Goal: Task Accomplishment & Management: Use online tool/utility

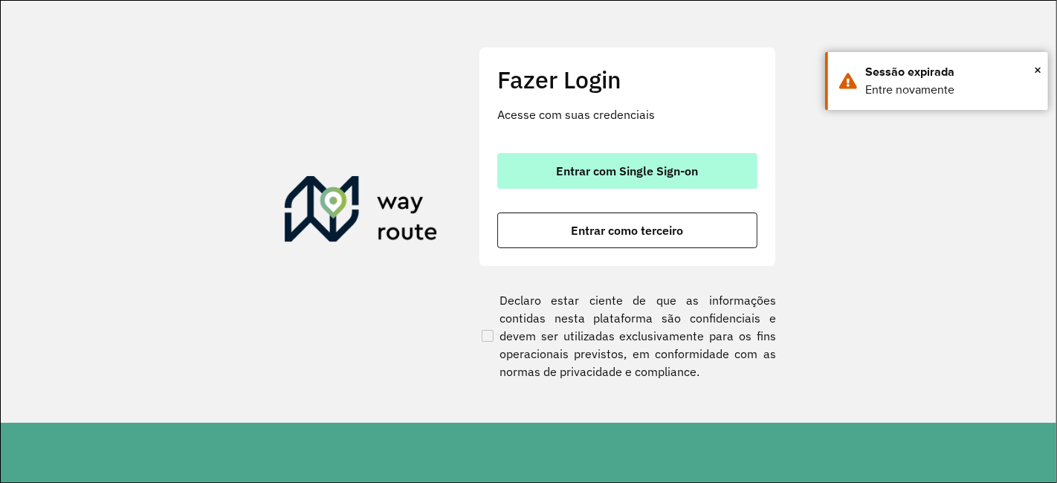
click at [652, 176] on span "Entrar com Single Sign-on" at bounding box center [627, 171] width 142 height 12
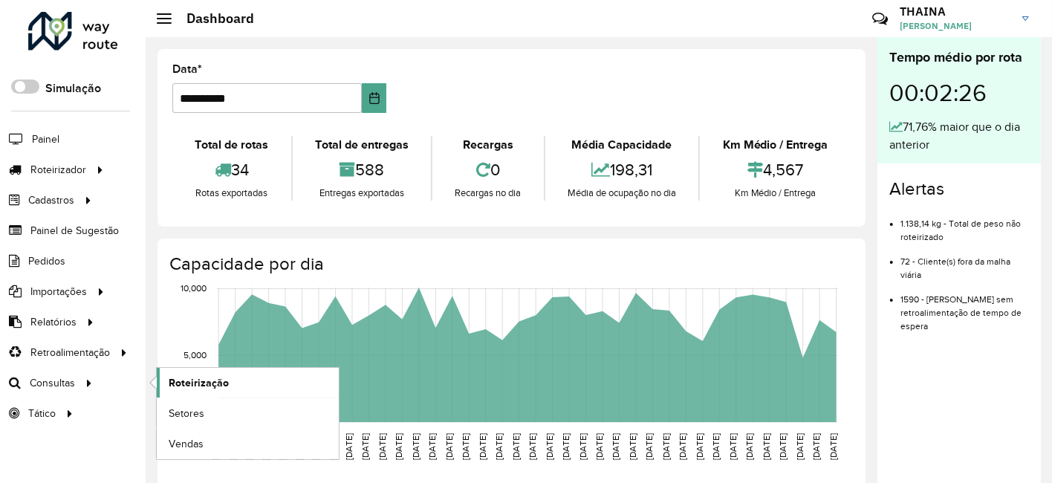
click at [215, 382] on span "Roteirização" at bounding box center [199, 383] width 60 height 16
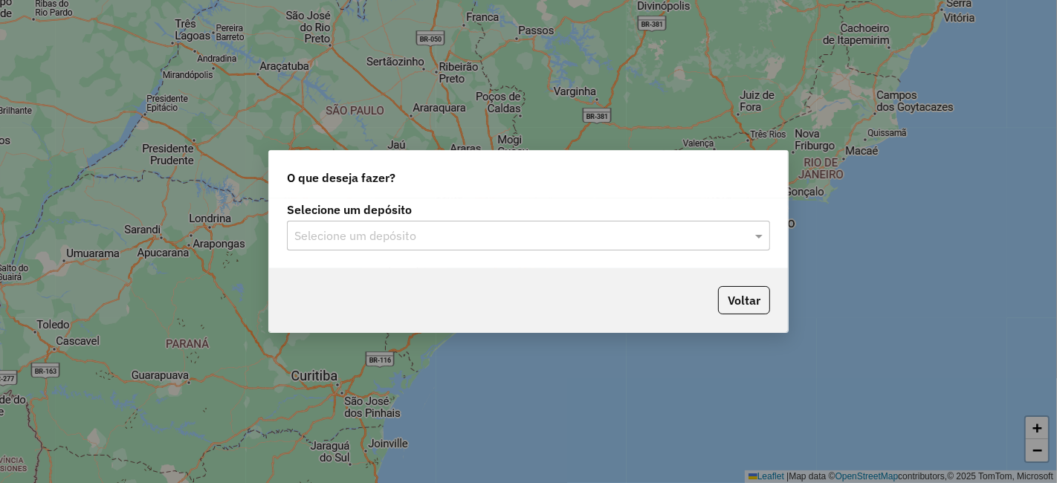
click at [402, 233] on input "text" at bounding box center [513, 236] width 438 height 18
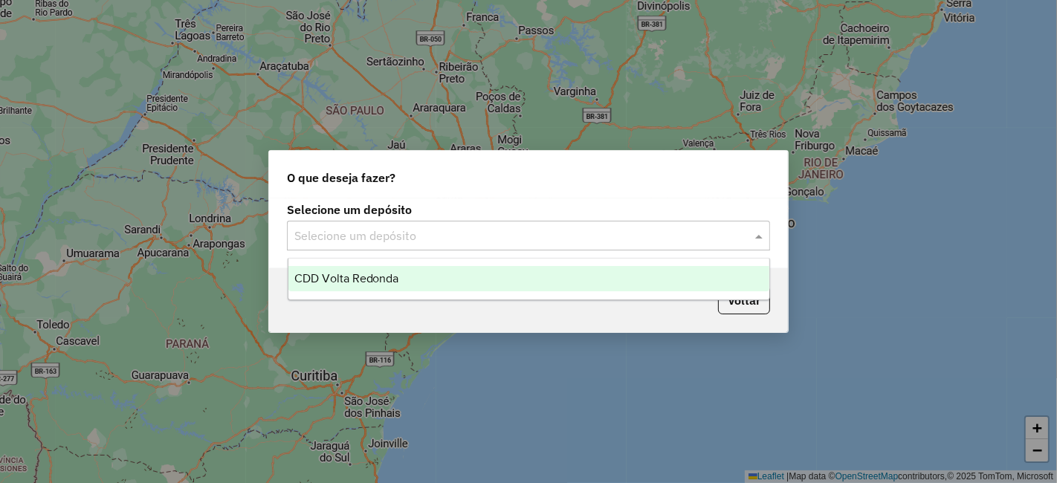
click at [340, 279] on span "CDD Volta Redonda" at bounding box center [346, 278] width 105 height 13
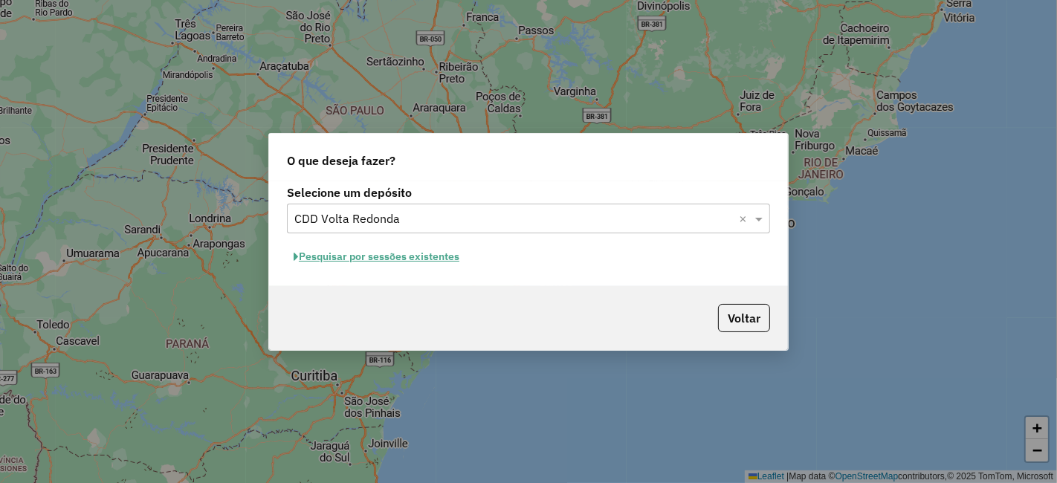
click at [331, 253] on button "Pesquisar por sessões existentes" at bounding box center [376, 256] width 179 height 23
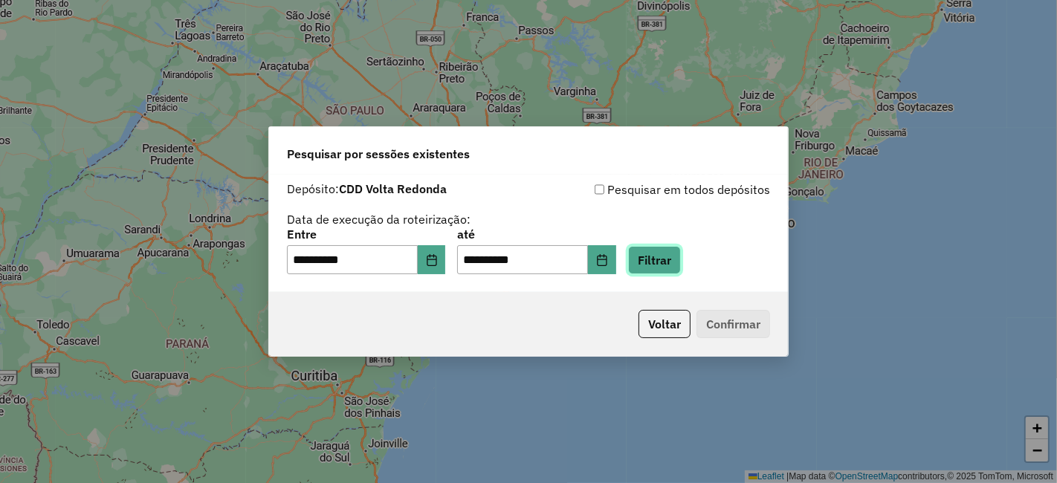
click at [675, 270] on button "Filtrar" at bounding box center [654, 260] width 53 height 28
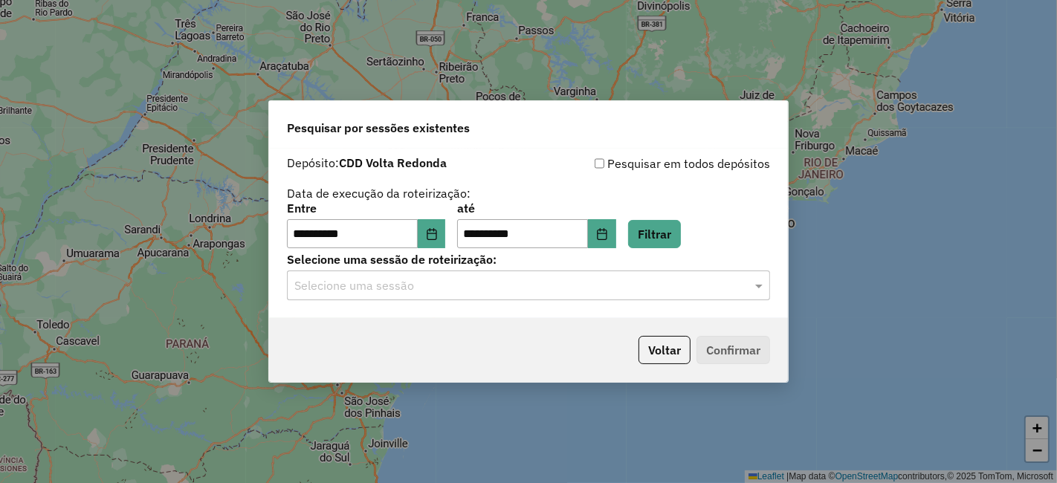
click at [356, 288] on input "text" at bounding box center [513, 286] width 438 height 18
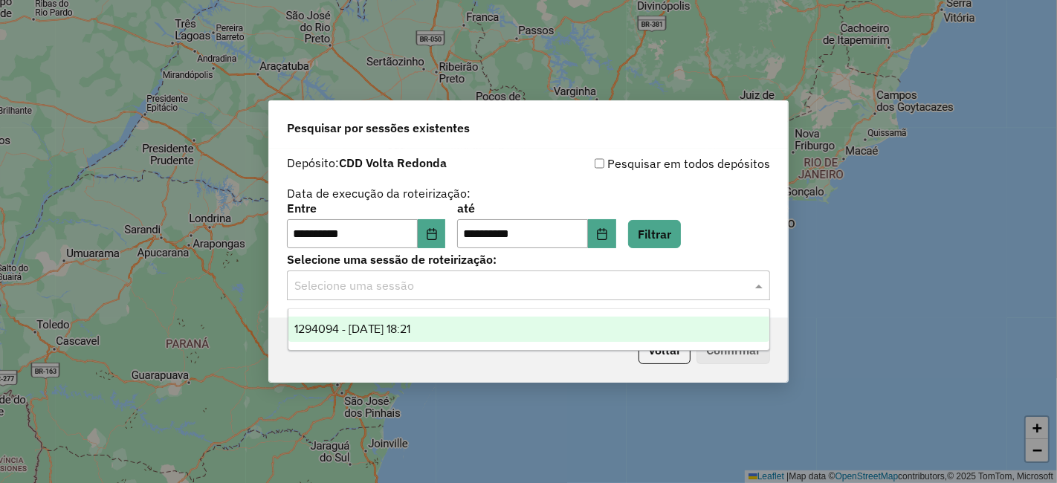
click at [350, 327] on span "1294094 - 14/10/2025 18:21" at bounding box center [352, 328] width 117 height 13
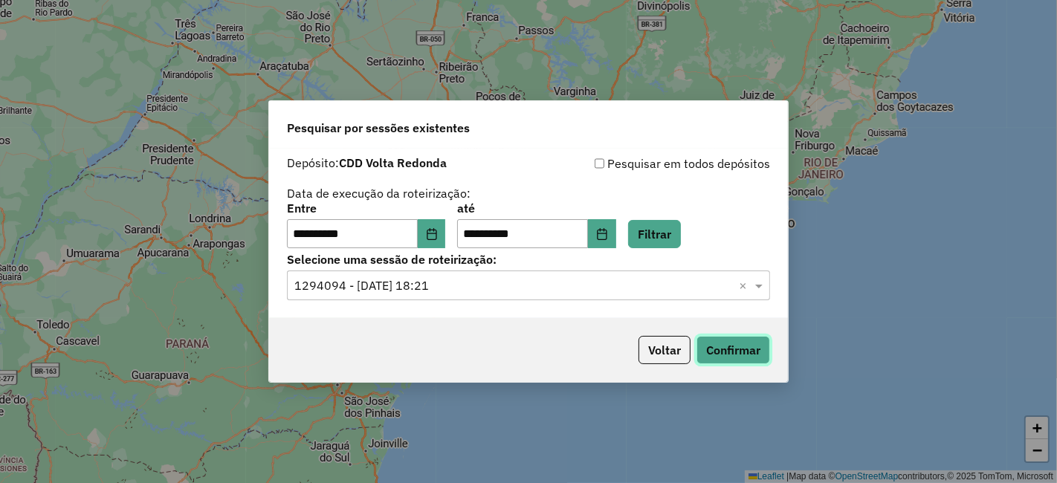
click at [724, 352] on button "Confirmar" at bounding box center [733, 350] width 74 height 28
click at [727, 349] on button "Confirmar" at bounding box center [733, 350] width 74 height 28
click at [436, 230] on icon "Choose Date" at bounding box center [431, 234] width 10 height 12
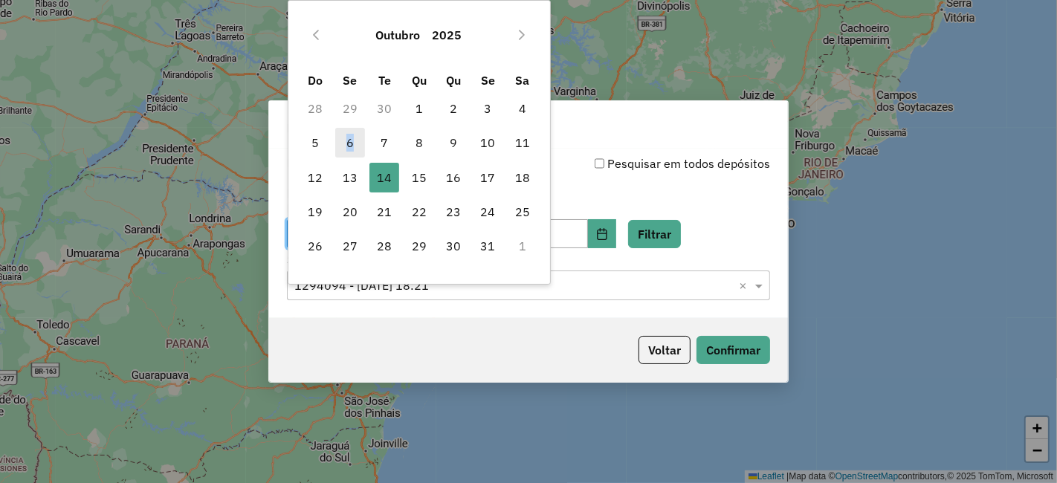
click at [350, 140] on span "6" at bounding box center [350, 143] width 30 height 30
type input "**********"
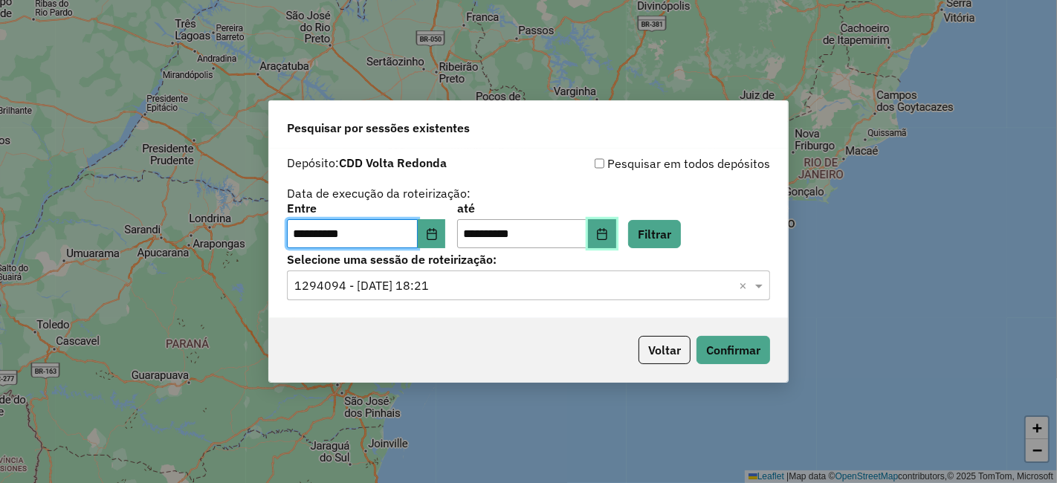
click at [616, 235] on button "Choose Date" at bounding box center [602, 234] width 28 height 30
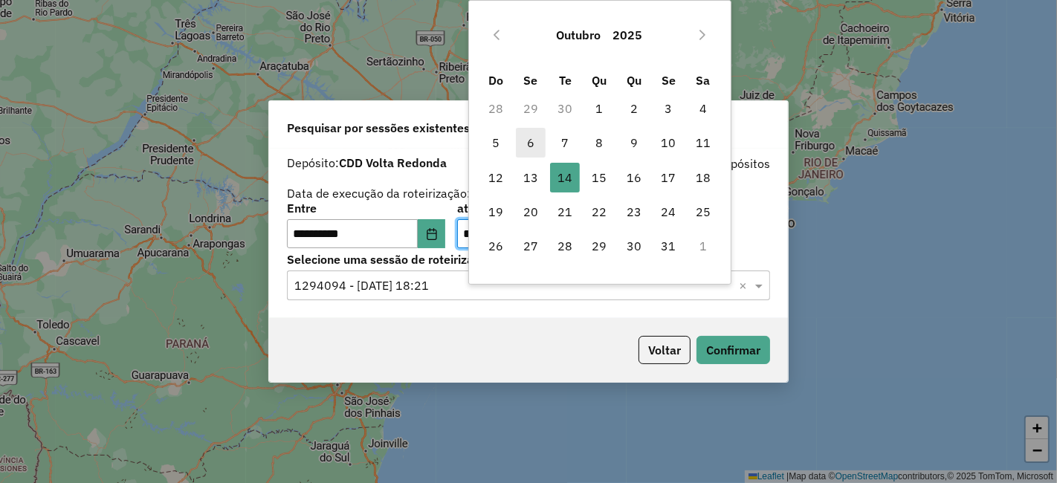
click at [534, 132] on span "6" at bounding box center [531, 143] width 30 height 30
type input "**********"
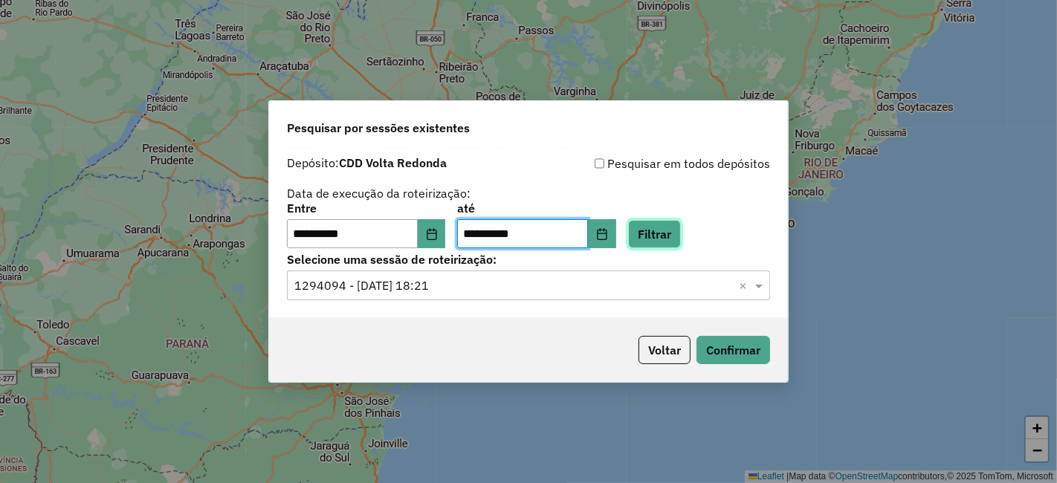
click at [678, 228] on button "Filtrar" at bounding box center [654, 234] width 53 height 28
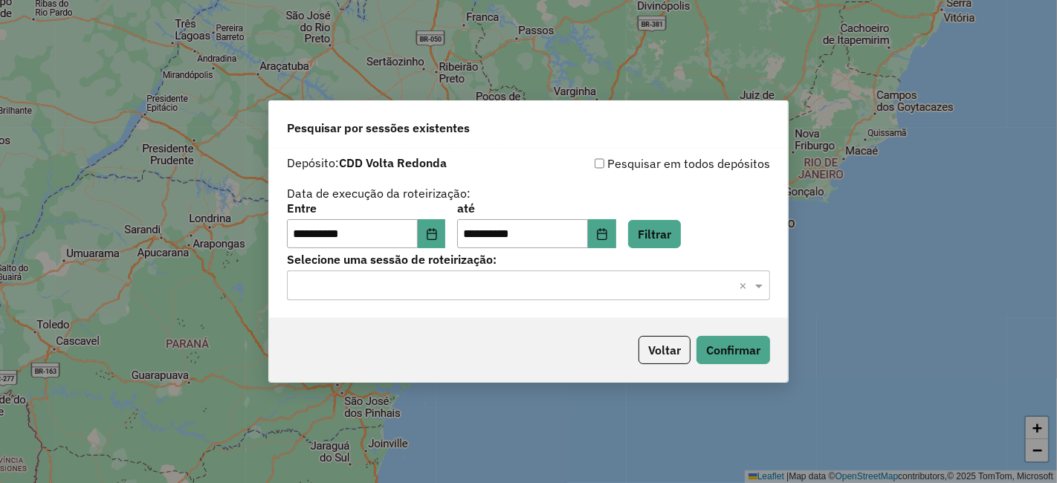
click at [386, 292] on input "text" at bounding box center [513, 286] width 438 height 18
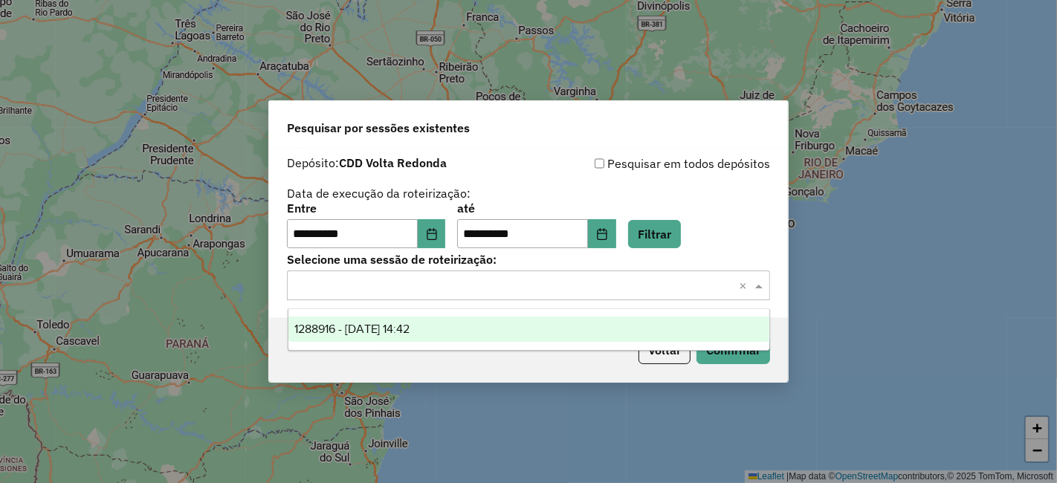
click at [366, 321] on div "1288916 - 06/10/2025 14:42" at bounding box center [528, 329] width 481 height 25
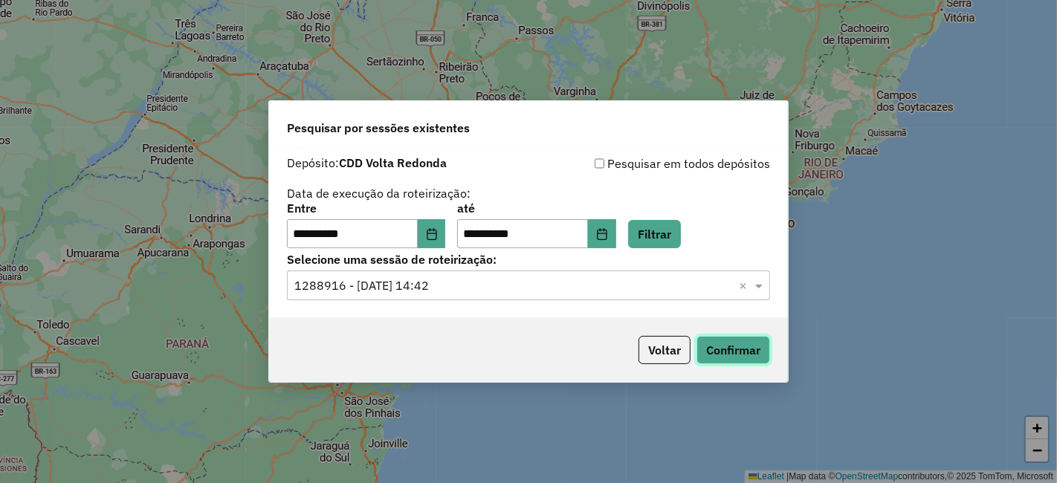
click at [704, 351] on button "Confirmar" at bounding box center [733, 350] width 74 height 28
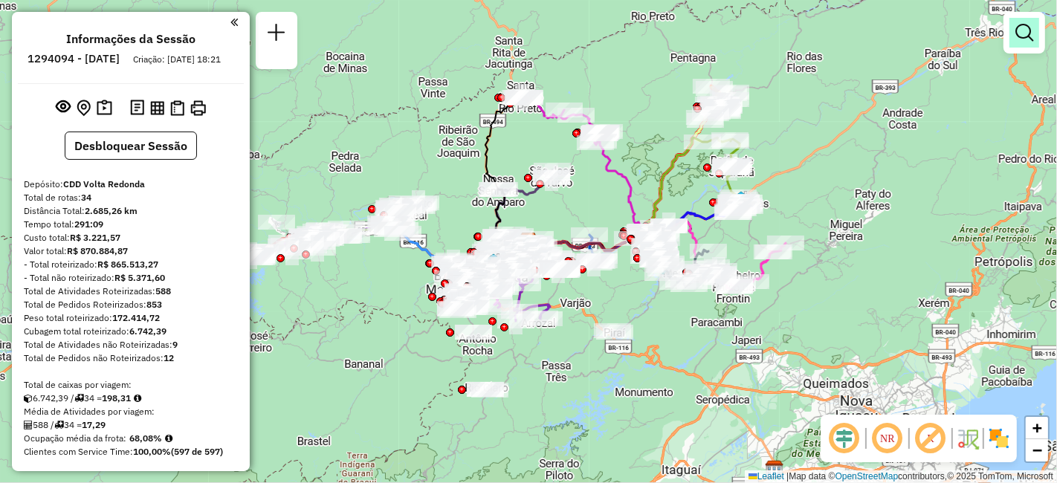
click at [1025, 35] on em at bounding box center [1024, 33] width 18 height 18
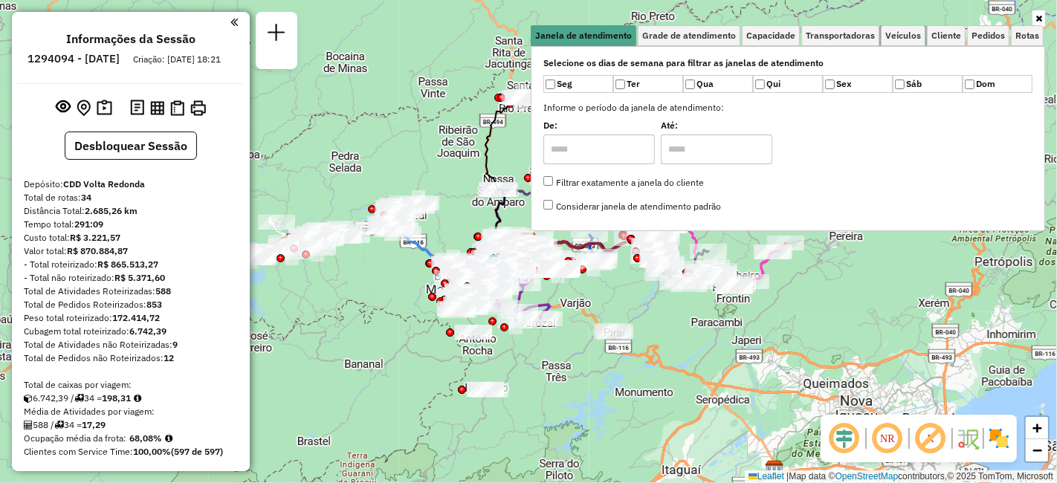
drag, startPoint x: 912, startPoint y: 33, endPoint x: 556, endPoint y: 139, distance: 371.4
click at [912, 33] on span "Veículos" at bounding box center [903, 35] width 36 height 9
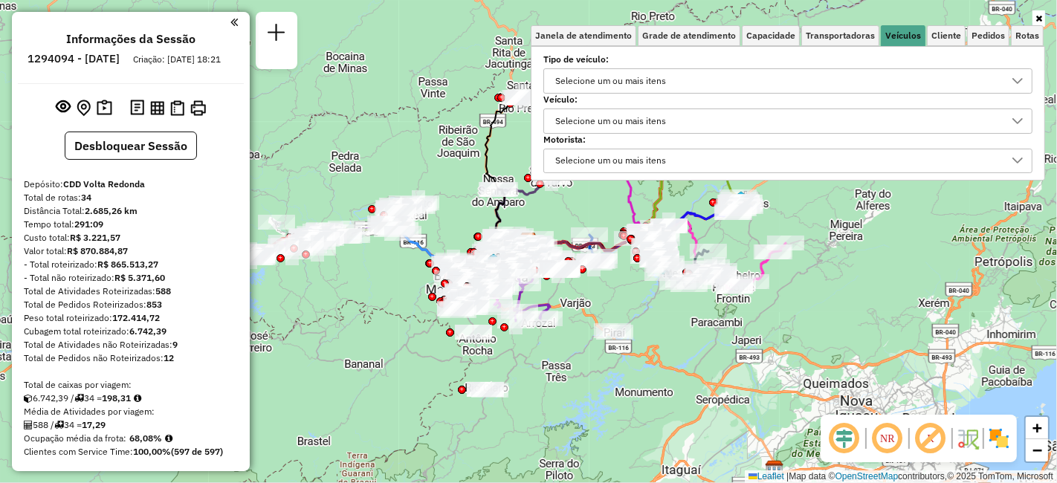
click at [607, 120] on div "Selecione um ou mais itens" at bounding box center [610, 121] width 121 height 24
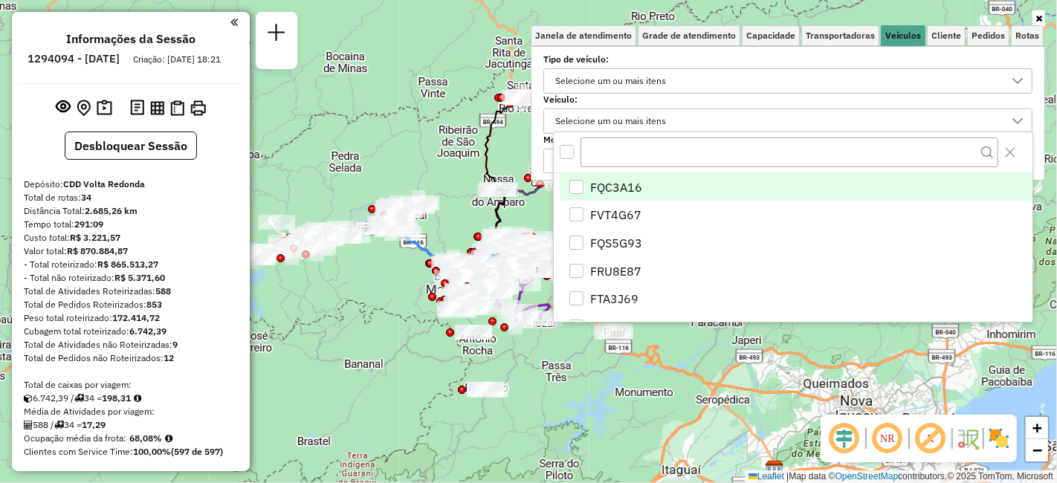
scroll to position [8, 51]
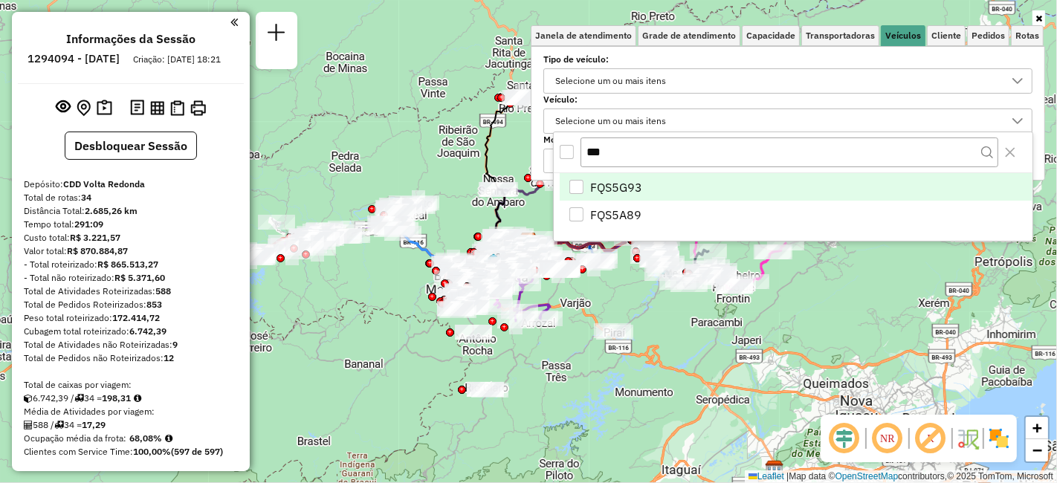
type input "***"
click at [630, 184] on span "FQS5G93" at bounding box center [616, 187] width 52 height 18
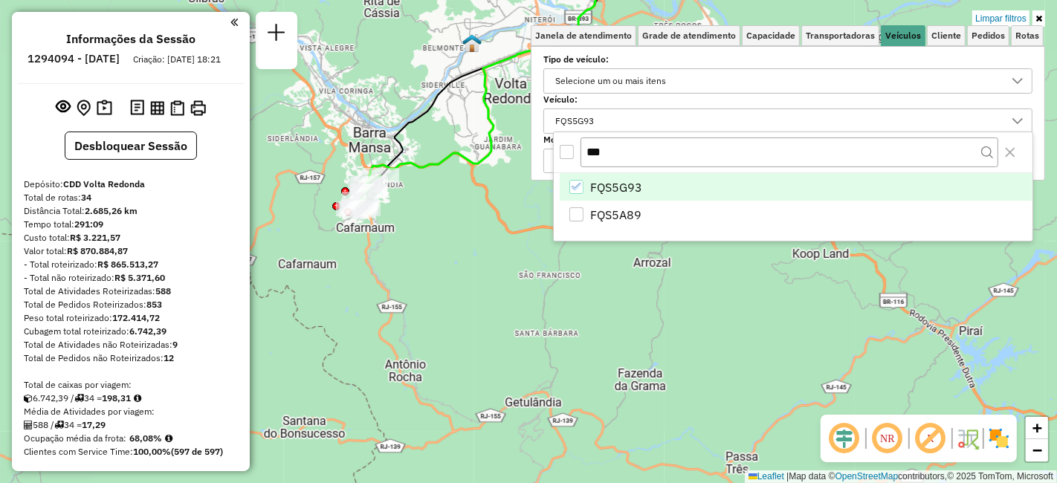
drag, startPoint x: 442, startPoint y: 328, endPoint x: 577, endPoint y: 336, distance: 135.5
click at [546, 374] on div "Limpar filtros Janela de atendimento Grade de atendimento Capacidade Transporta…" at bounding box center [528, 241] width 1057 height 483
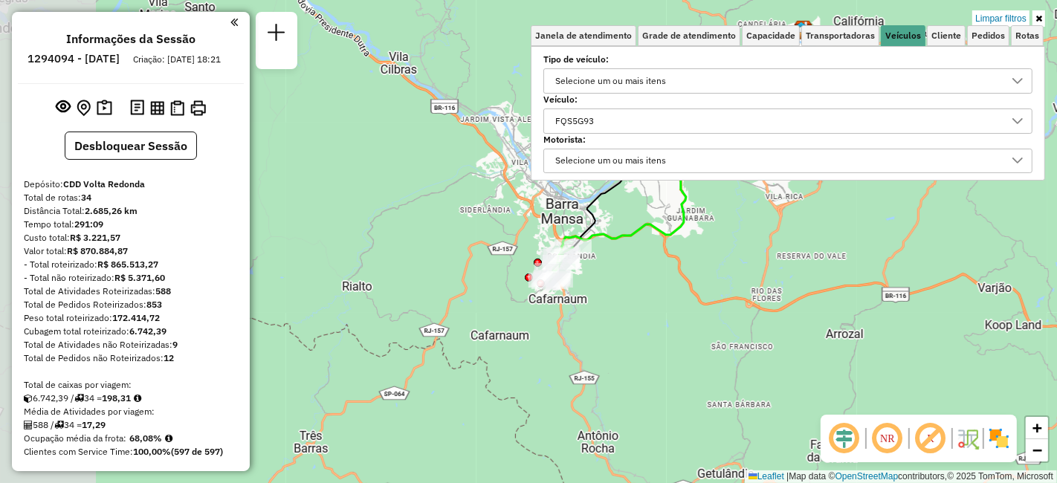
drag, startPoint x: 524, startPoint y: 273, endPoint x: 626, endPoint y: 310, distance: 108.1
click at [629, 307] on div "Limpar filtros Janela de atendimento Grade de atendimento Capacidade Transporta…" at bounding box center [528, 241] width 1057 height 483
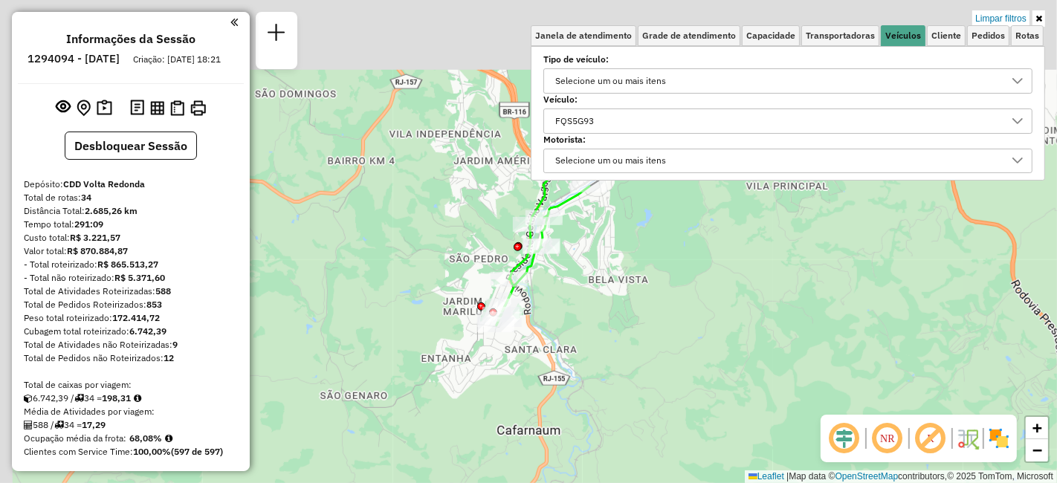
drag, startPoint x: 415, startPoint y: 212, endPoint x: 589, endPoint y: 360, distance: 228.3
click at [588, 359] on div "Limpar filtros Janela de atendimento Grade de atendimento Capacidade Transporta…" at bounding box center [528, 241] width 1057 height 483
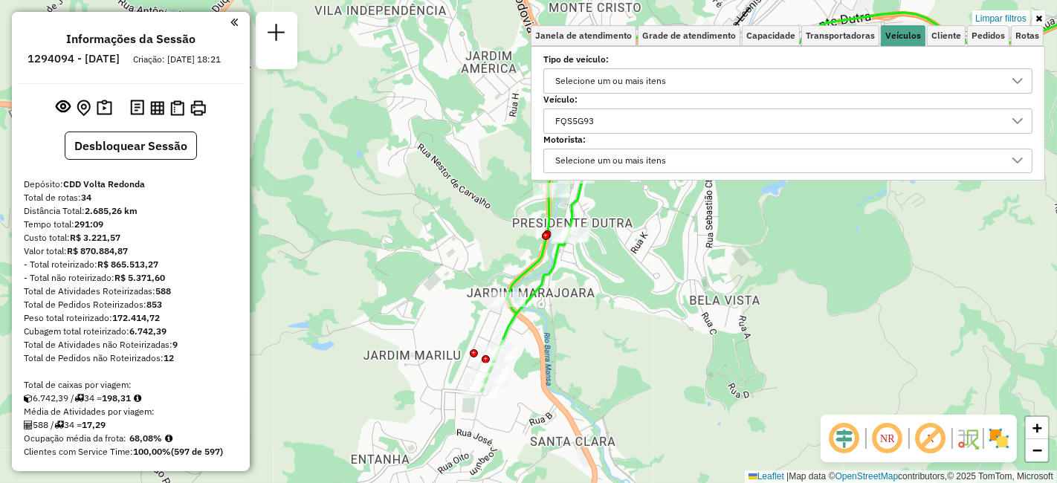
drag, startPoint x: 664, startPoint y: 391, endPoint x: 684, endPoint y: 423, distance: 38.0
click at [684, 423] on div "Limpar filtros Janela de atendimento Grade de atendimento Capacidade Transporta…" at bounding box center [528, 241] width 1057 height 483
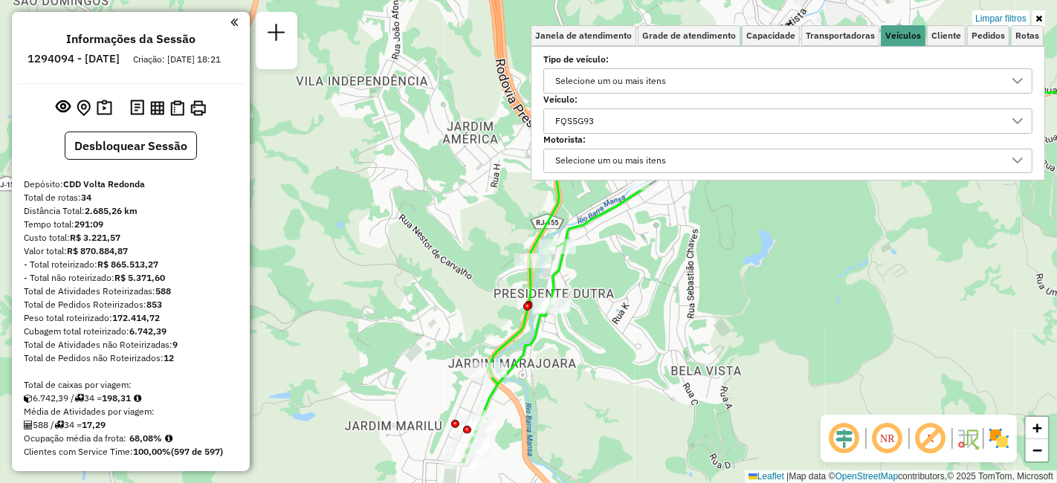
drag, startPoint x: 589, startPoint y: 315, endPoint x: 571, endPoint y: 386, distance: 73.0
click at [571, 386] on div "Limpar filtros Janela de atendimento Grade de atendimento Capacidade Transporta…" at bounding box center [528, 241] width 1057 height 483
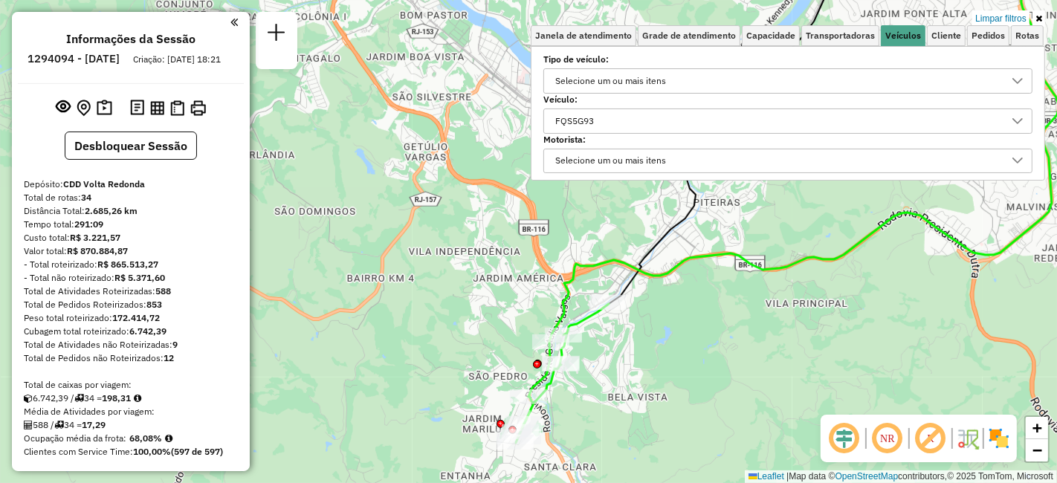
drag, startPoint x: 660, startPoint y: 349, endPoint x: 632, endPoint y: 372, distance: 36.4
click at [632, 375] on div "Limpar filtros Janela de atendimento Grade de atendimento Capacidade Transporta…" at bounding box center [528, 241] width 1057 height 483
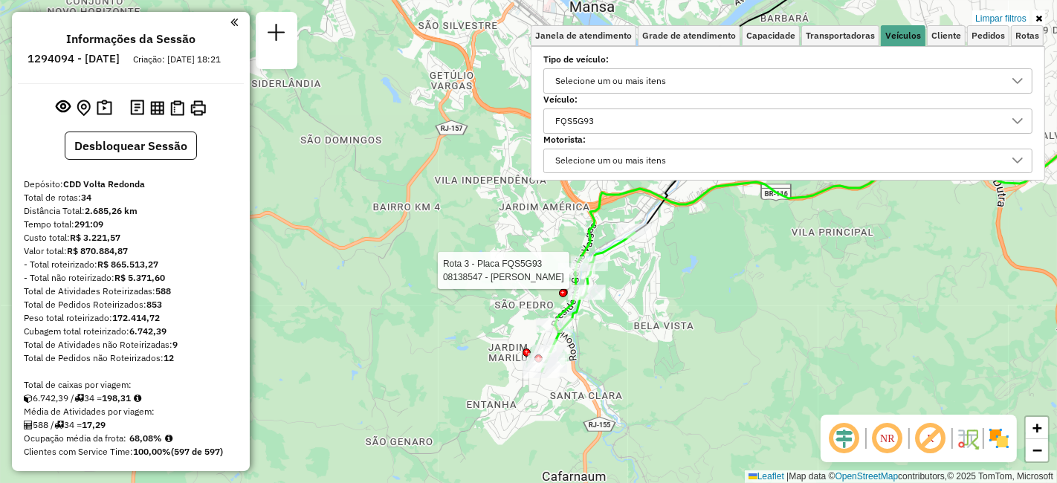
drag, startPoint x: 560, startPoint y: 349, endPoint x: 589, endPoint y: 279, distance: 75.6
click at [589, 278] on div at bounding box center [576, 270] width 37 height 15
click at [620, 114] on div "FQS5G93" at bounding box center [776, 121] width 453 height 24
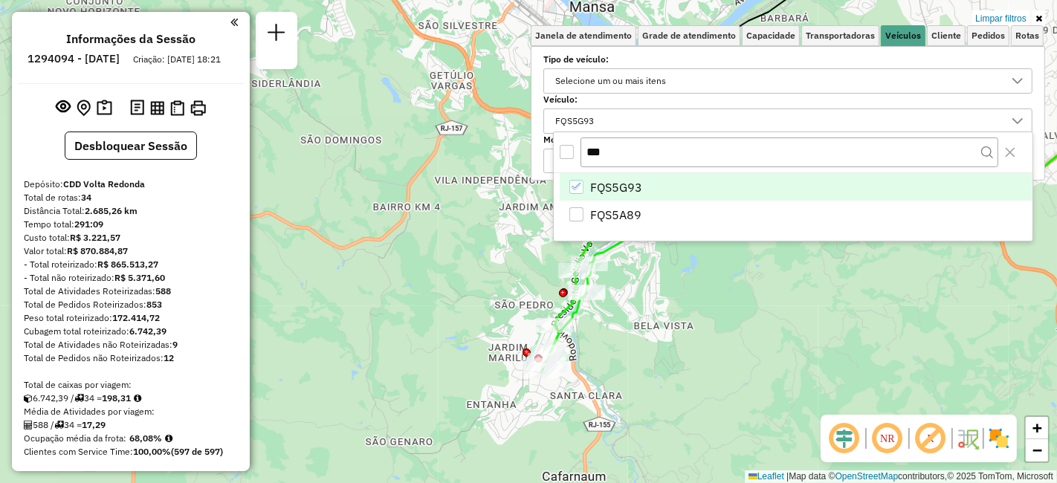
click at [574, 182] on icon "FQS5G93" at bounding box center [576, 186] width 10 height 10
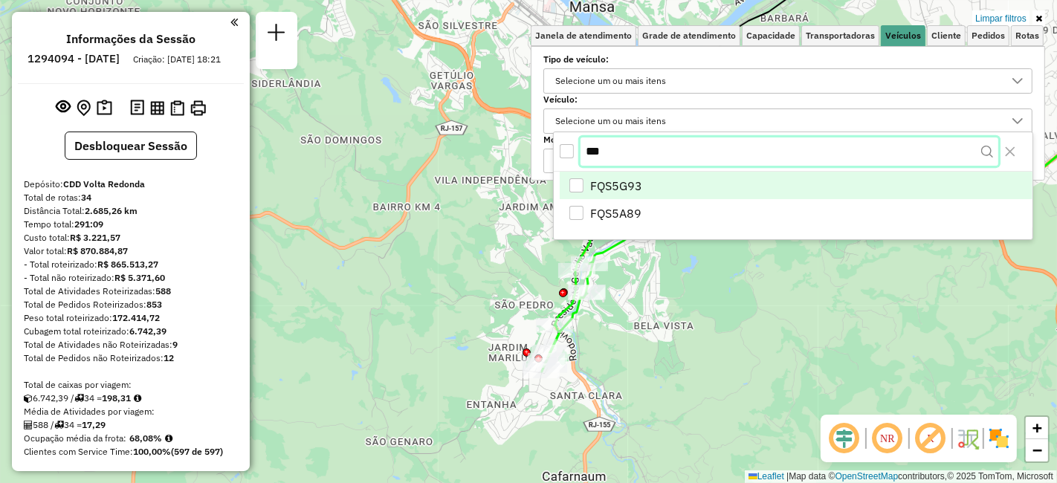
click at [616, 147] on input "***" at bounding box center [789, 151] width 418 height 28
type input "*"
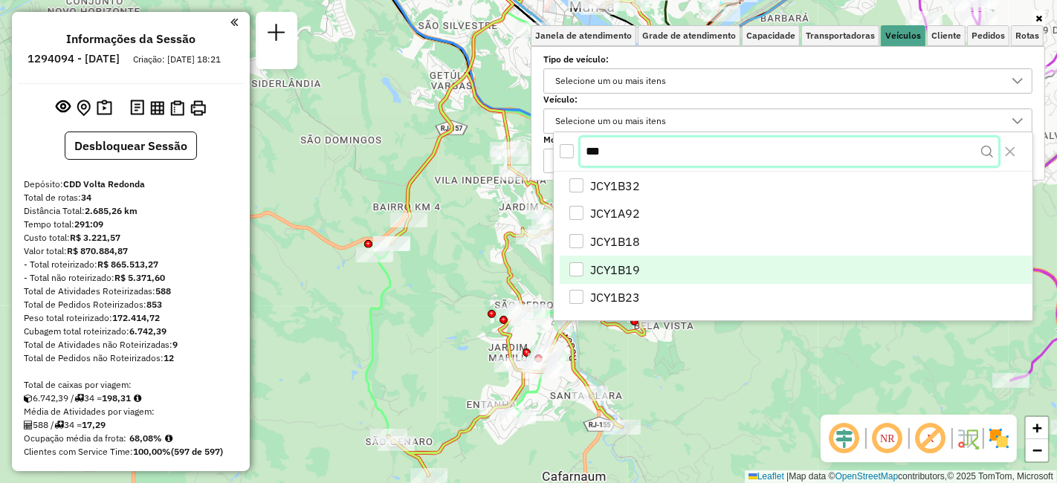
type input "***"
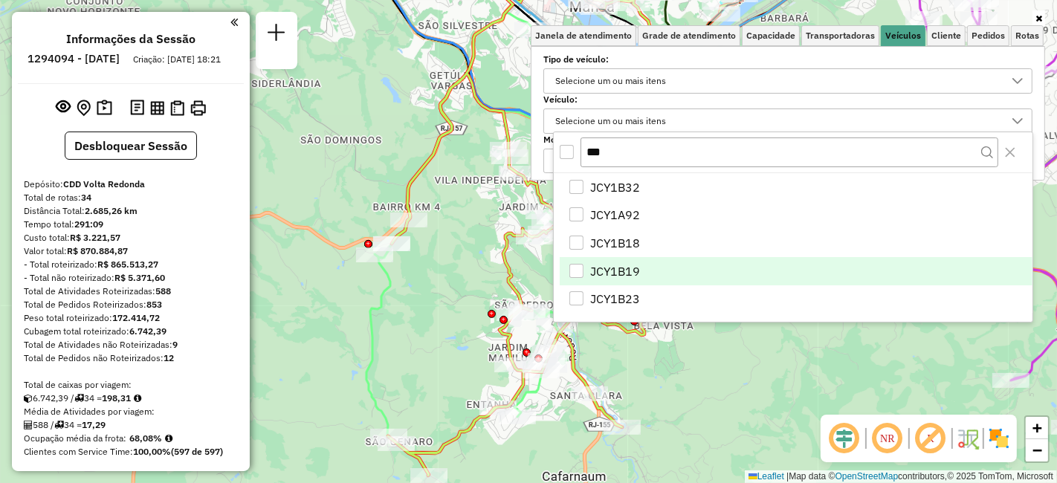
click at [609, 264] on span "JCY1B19" at bounding box center [615, 271] width 50 height 18
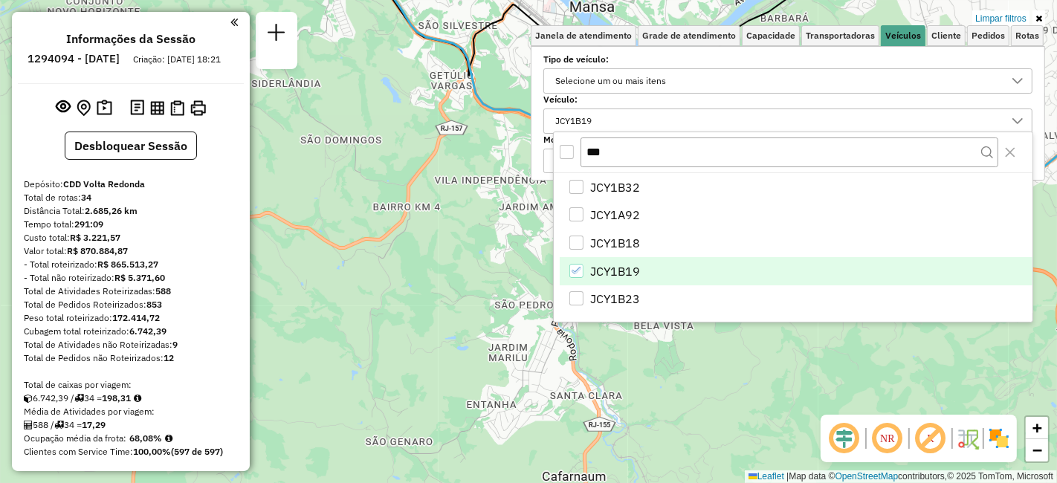
click at [739, 374] on div "Limpar filtros Janela de atendimento Grade de atendimento Capacidade Transporta…" at bounding box center [528, 241] width 1057 height 483
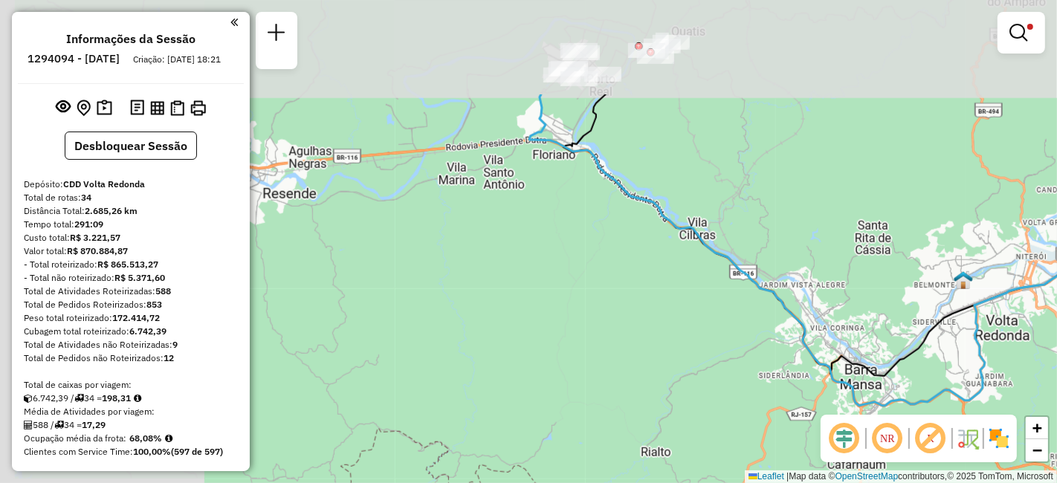
drag, startPoint x: 511, startPoint y: 206, endPoint x: 807, endPoint y: 357, distance: 331.9
click at [834, 367] on icon at bounding box center [815, 249] width 573 height 311
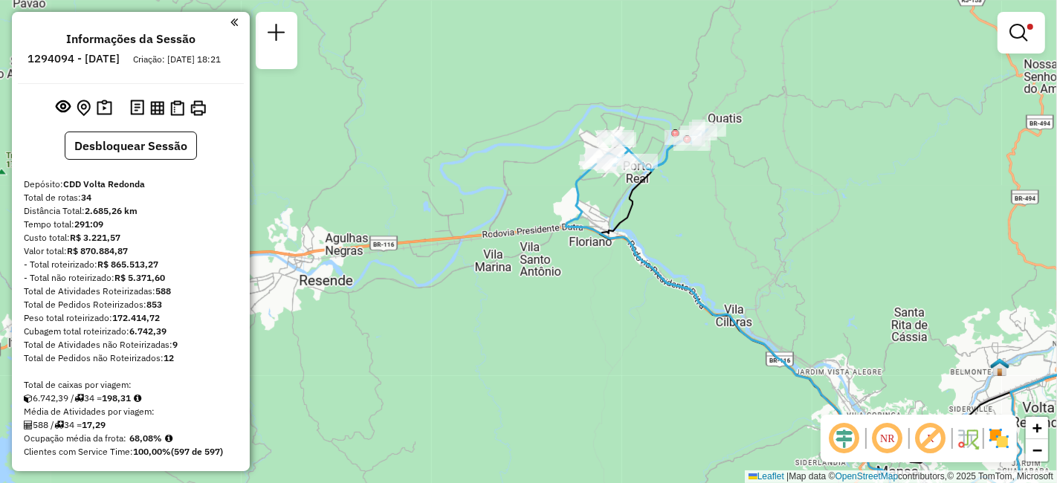
drag, startPoint x: 454, startPoint y: 233, endPoint x: 432, endPoint y: 328, distance: 97.5
click at [385, 354] on div "Limpar filtros Janela de atendimento Grade de atendimento Capacidade Transporta…" at bounding box center [528, 241] width 1057 height 483
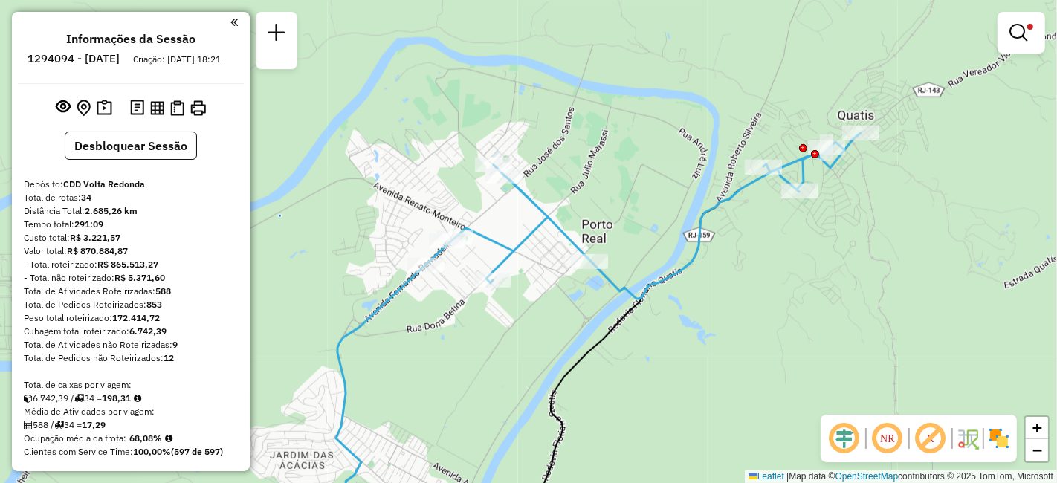
drag, startPoint x: 687, startPoint y: 282, endPoint x: 568, endPoint y: 322, distance: 125.5
click at [568, 322] on div "Limpar filtros Janela de atendimento Grade de atendimento Capacidade Transporta…" at bounding box center [528, 241] width 1057 height 483
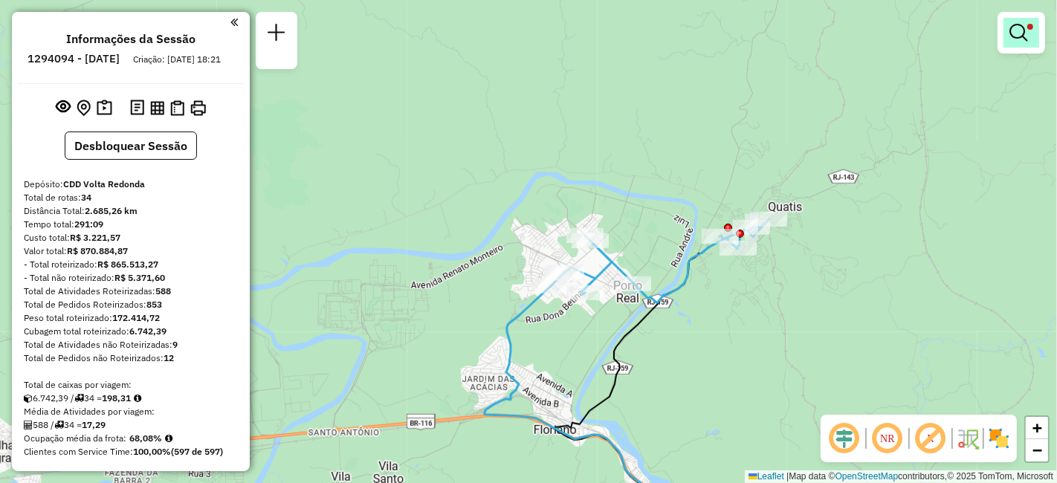
click at [1023, 36] on em at bounding box center [1018, 33] width 18 height 18
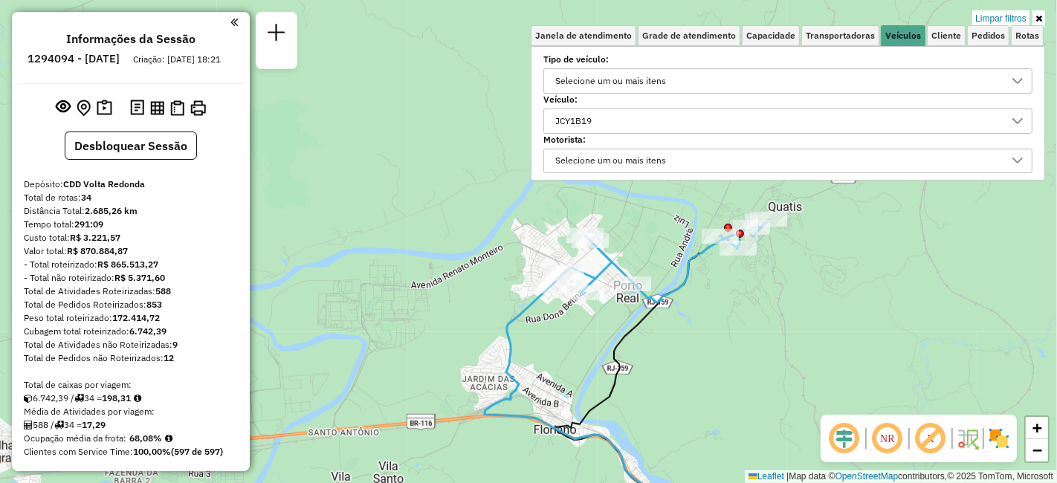
drag, startPoint x: 622, startPoint y: 348, endPoint x: 702, endPoint y: 106, distance: 255.9
click at [624, 336] on icon at bounding box center [638, 384] width 169 height 296
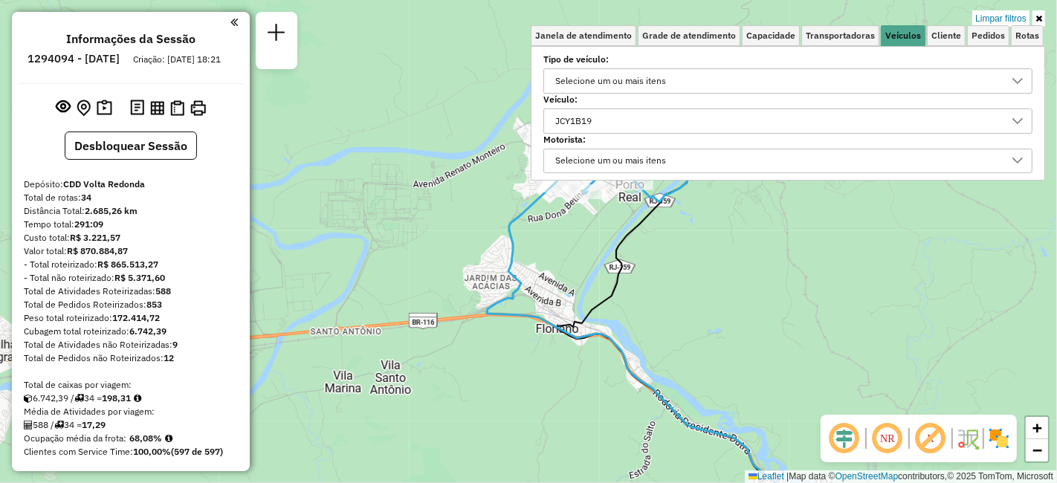
click at [688, 285] on div "Limpar filtros Janela de atendimento Grade de atendimento Capacidade Transporta…" at bounding box center [528, 241] width 1057 height 483
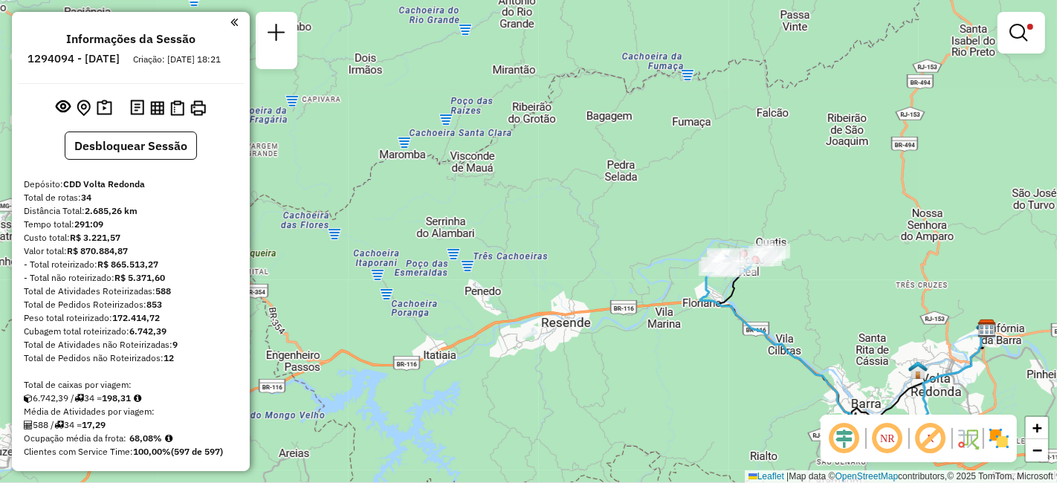
drag, startPoint x: 701, startPoint y: 316, endPoint x: 758, endPoint y: 312, distance: 57.3
click at [758, 312] on div "Limpar filtros Janela de atendimento Grade de atendimento Capacidade Transporta…" at bounding box center [528, 241] width 1057 height 483
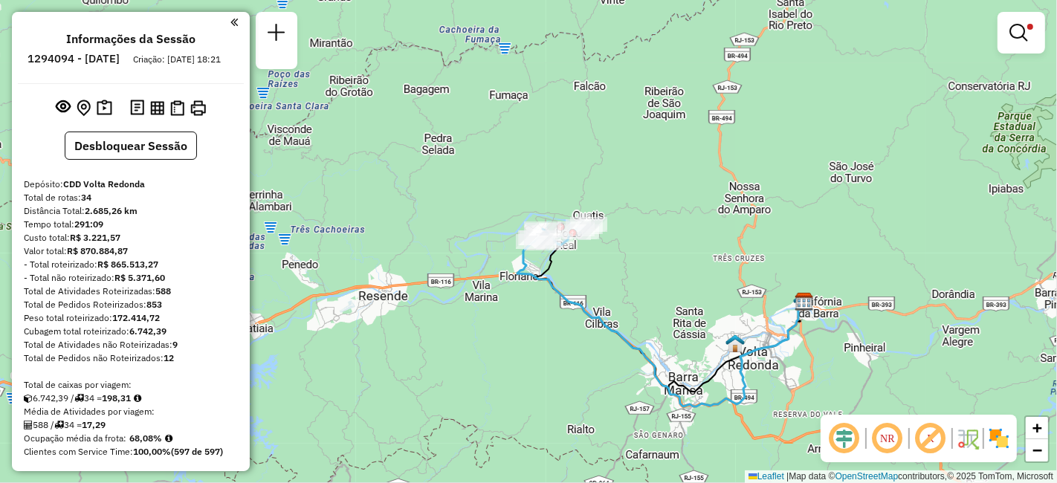
drag, startPoint x: 840, startPoint y: 332, endPoint x: 602, endPoint y: 294, distance: 241.5
click at [602, 294] on div "Limpar filtros Janela de atendimento Grade de atendimento Capacidade Transporta…" at bounding box center [528, 241] width 1057 height 483
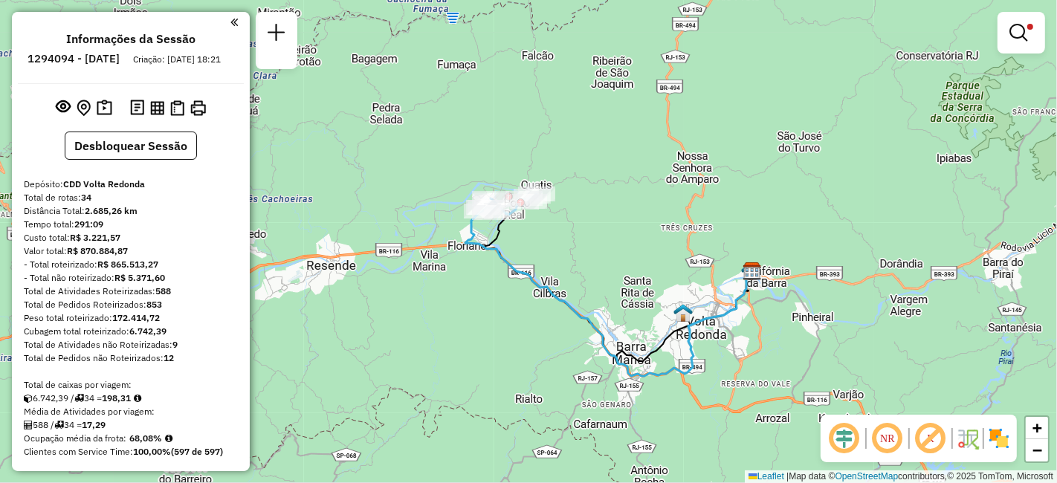
drag, startPoint x: 627, startPoint y: 315, endPoint x: 606, endPoint y: 296, distance: 28.4
click at [606, 296] on div "Limpar filtros Janela de atendimento Grade de atendimento Capacidade Transporta…" at bounding box center [528, 241] width 1057 height 483
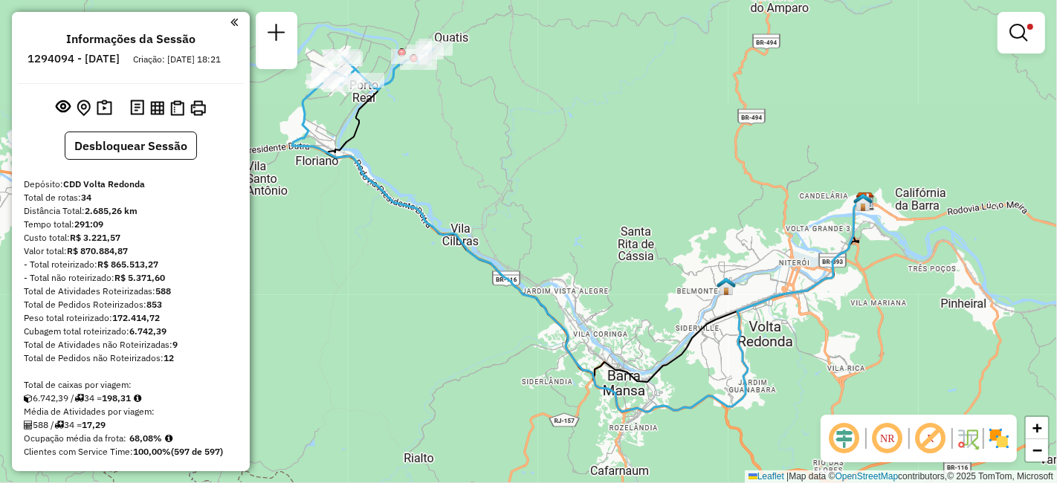
drag, startPoint x: 705, startPoint y: 371, endPoint x: 630, endPoint y: 348, distance: 78.3
click at [630, 348] on div "Limpar filtros Janela de atendimento Grade de atendimento Capacidade Transporta…" at bounding box center [528, 241] width 1057 height 483
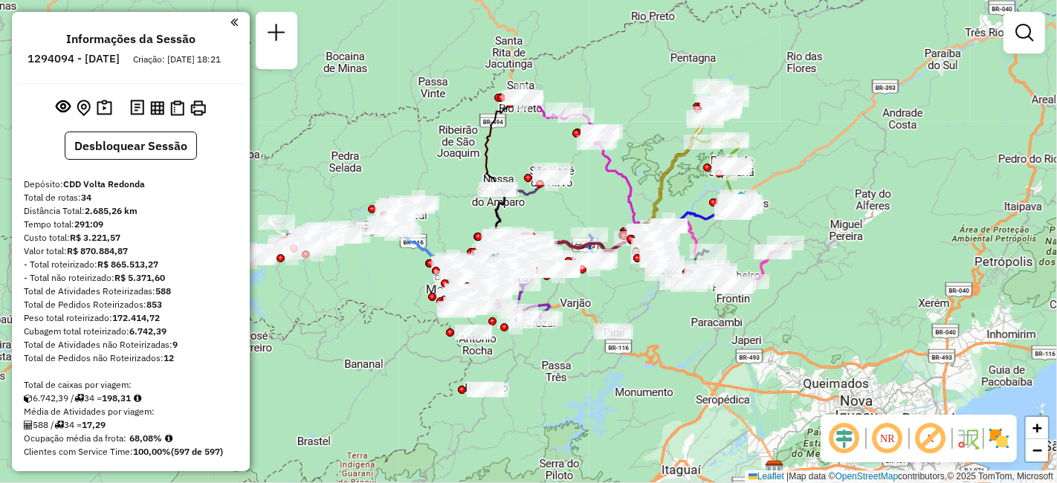
click at [997, 440] on img at bounding box center [999, 438] width 24 height 24
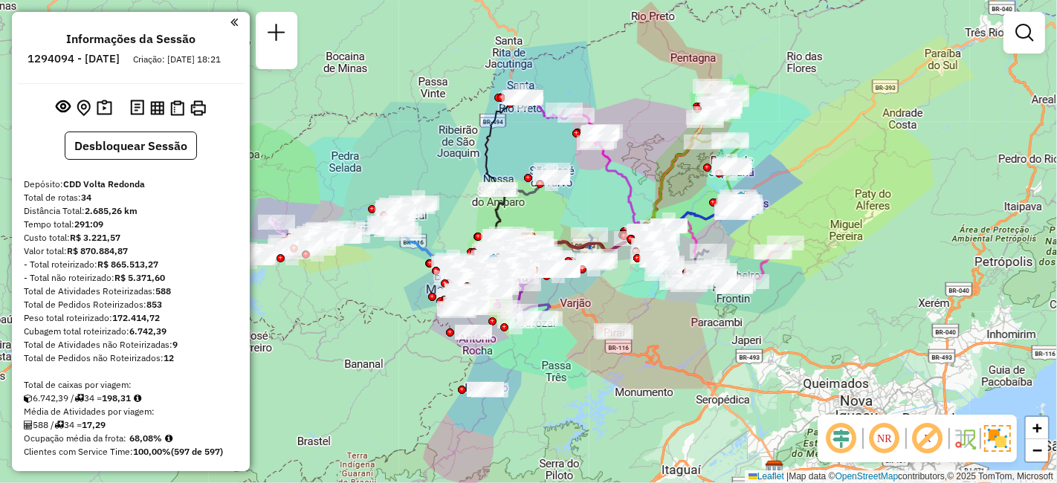
click at [925, 442] on em at bounding box center [927, 439] width 36 height 36
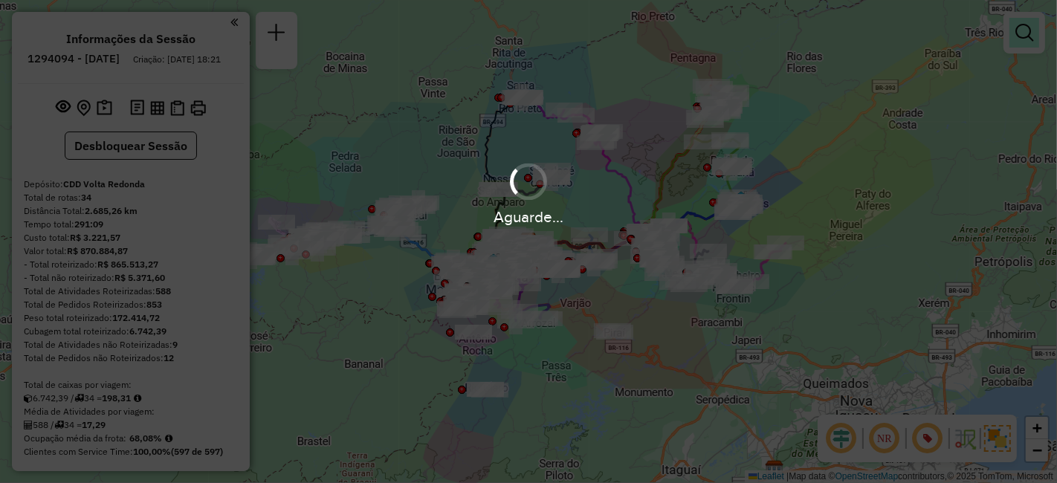
click at [1021, 28] on hb-app "Aguarde... Pop-up bloqueado! Seu navegador bloqueou automáticamente a abertura …" at bounding box center [528, 241] width 1057 height 483
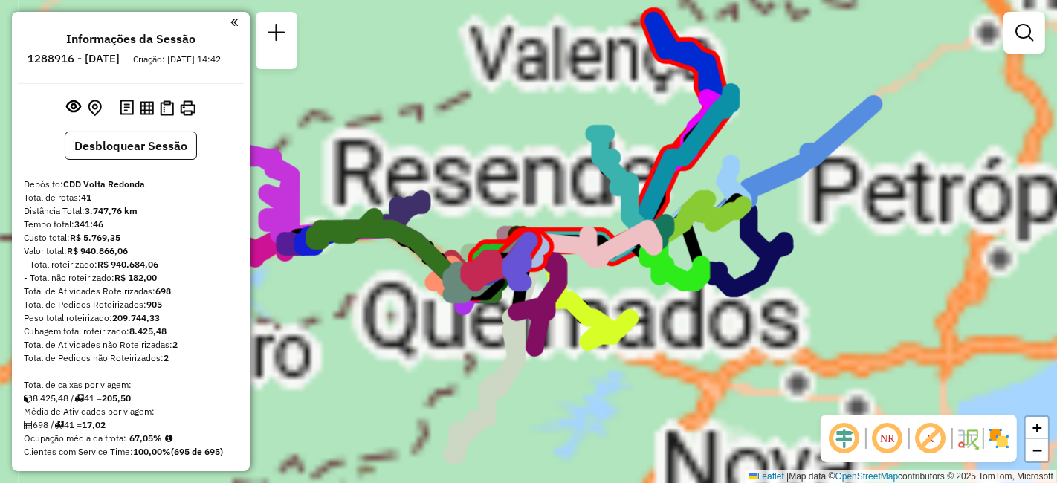
click at [1027, 37] on em at bounding box center [1024, 33] width 18 height 18
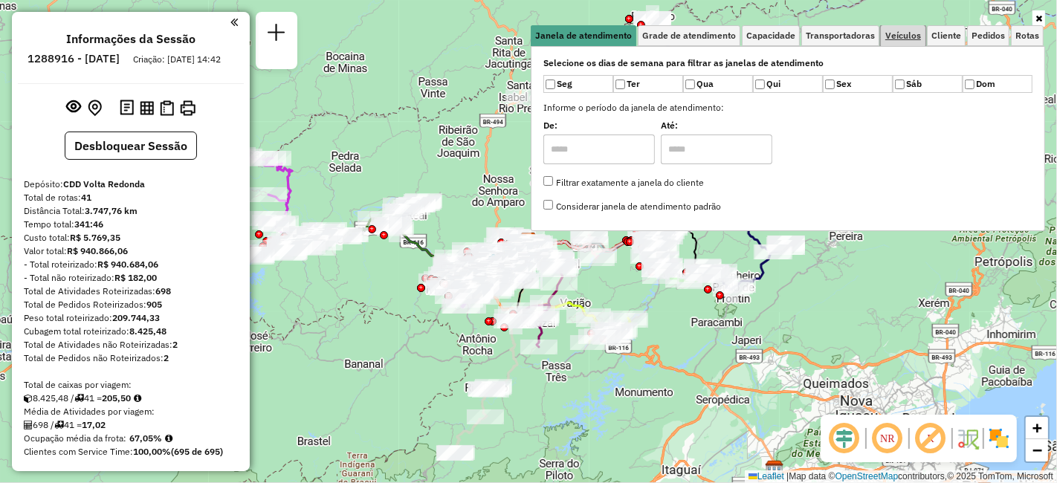
click at [909, 36] on span "Veículos" at bounding box center [903, 35] width 36 height 9
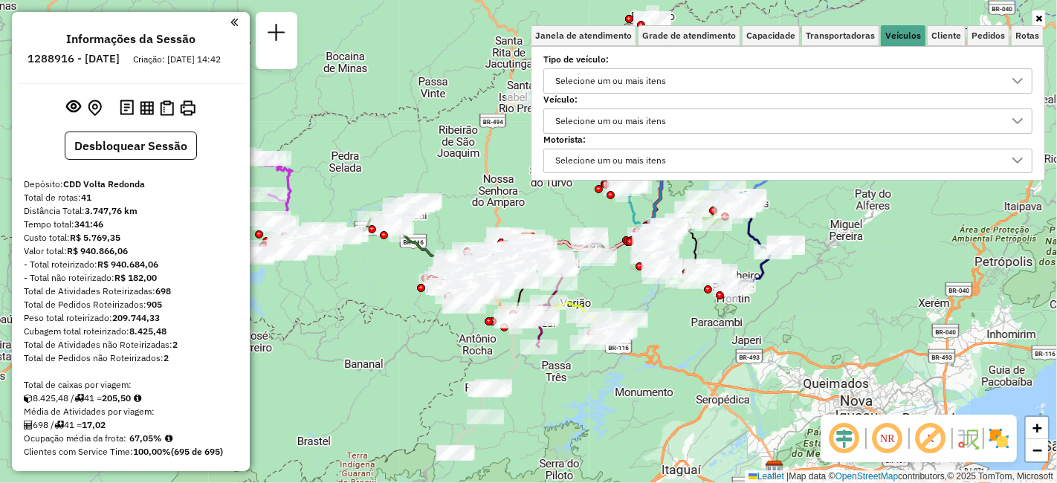
click at [633, 117] on div "Selecione um ou mais itens" at bounding box center [610, 121] width 121 height 24
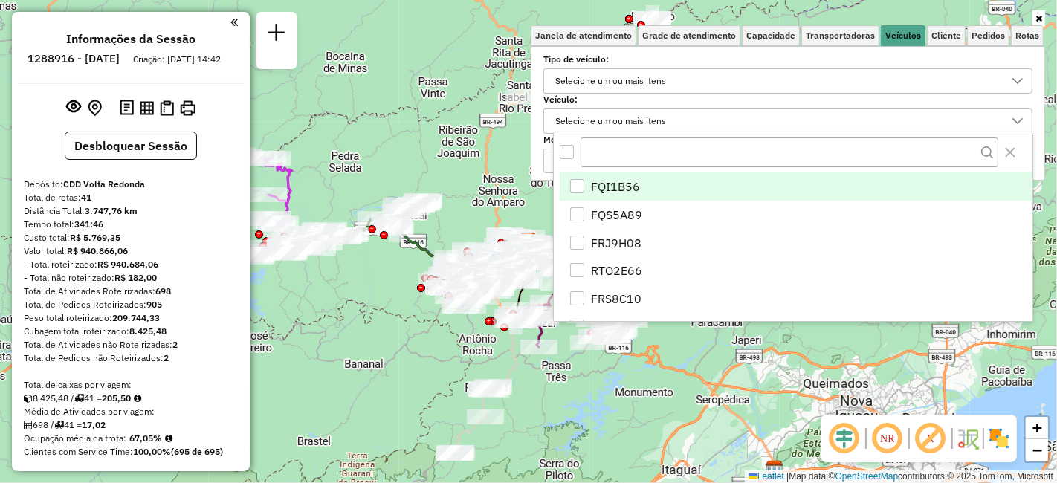
scroll to position [8, 51]
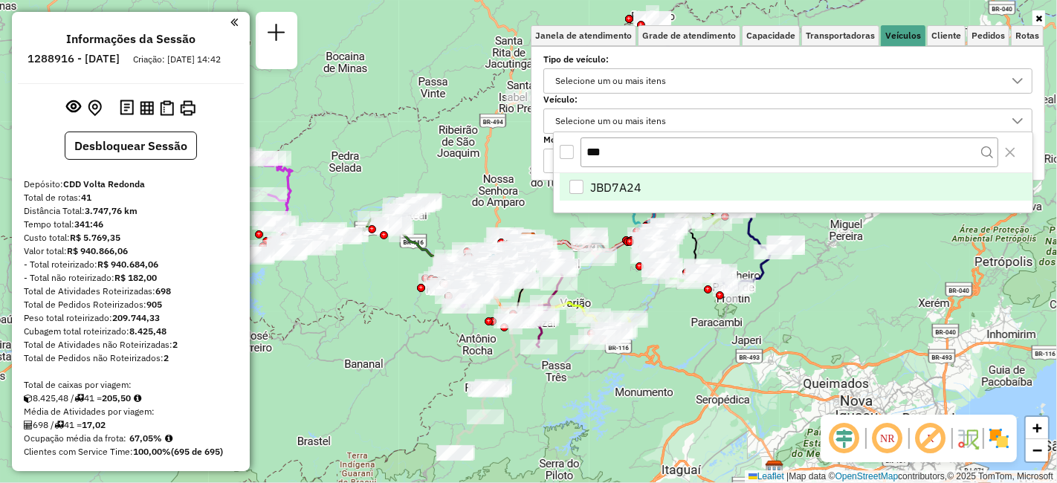
type input "***"
click at [640, 178] on span "JBD7A24" at bounding box center [615, 187] width 51 height 18
click at [684, 302] on div "Rota 30 - Placa RTG5C48 08131645 - [PERSON_NAME] JE [PERSON_NAME] de atendiment…" at bounding box center [528, 241] width 1057 height 483
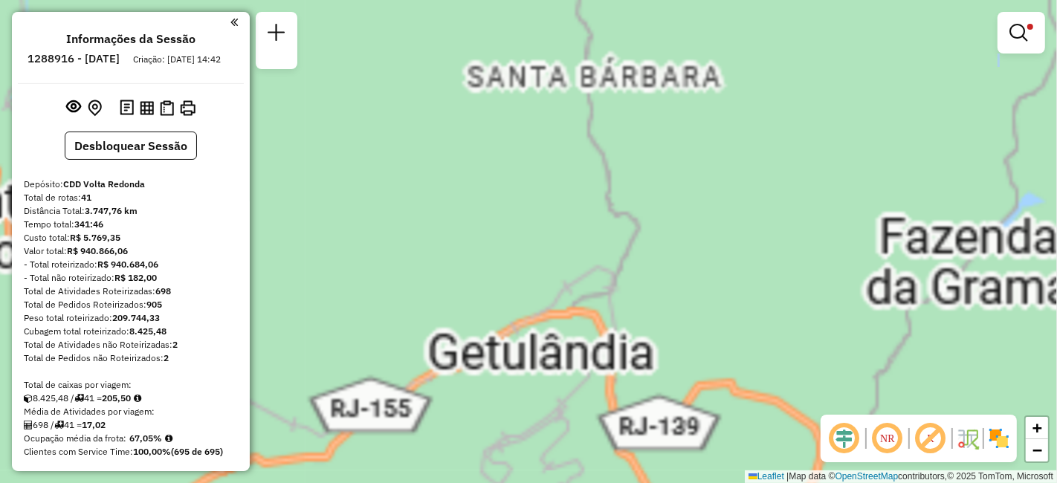
drag, startPoint x: 662, startPoint y: 386, endPoint x: 759, endPoint y: 406, distance: 99.5
click at [771, 414] on div "Limpar filtros Janela de atendimento Grade de atendimento Capacidade Transporta…" at bounding box center [528, 241] width 1057 height 483
drag, startPoint x: 581, startPoint y: 280, endPoint x: 701, endPoint y: 291, distance: 120.9
click at [666, 289] on div "Limpar filtros Janela de atendimento Grade de atendimento Capacidade Transporta…" at bounding box center [528, 241] width 1057 height 483
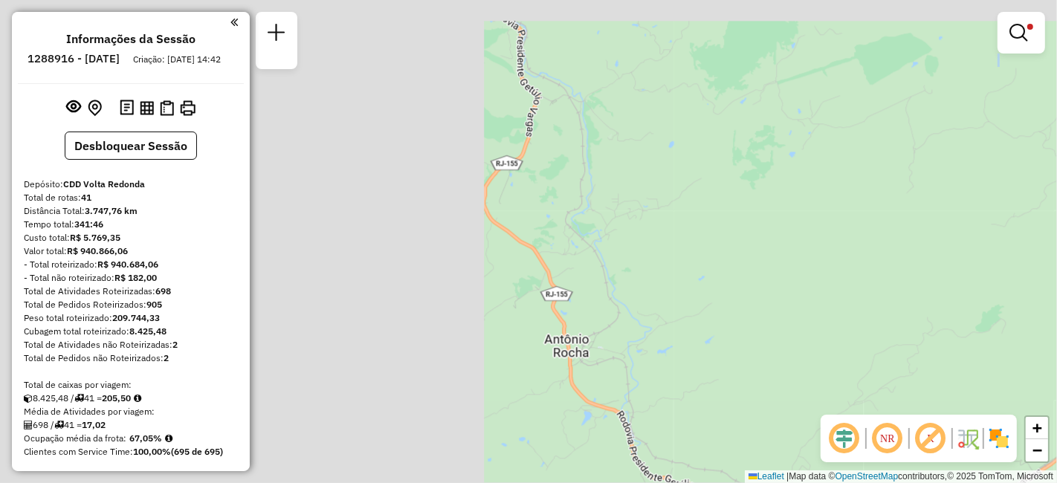
drag, startPoint x: 434, startPoint y: 215, endPoint x: 620, endPoint y: 279, distance: 196.9
click at [724, 282] on div "Limpar filtros Janela de atendimento Grade de atendimento Capacidade Transporta…" at bounding box center [528, 241] width 1057 height 483
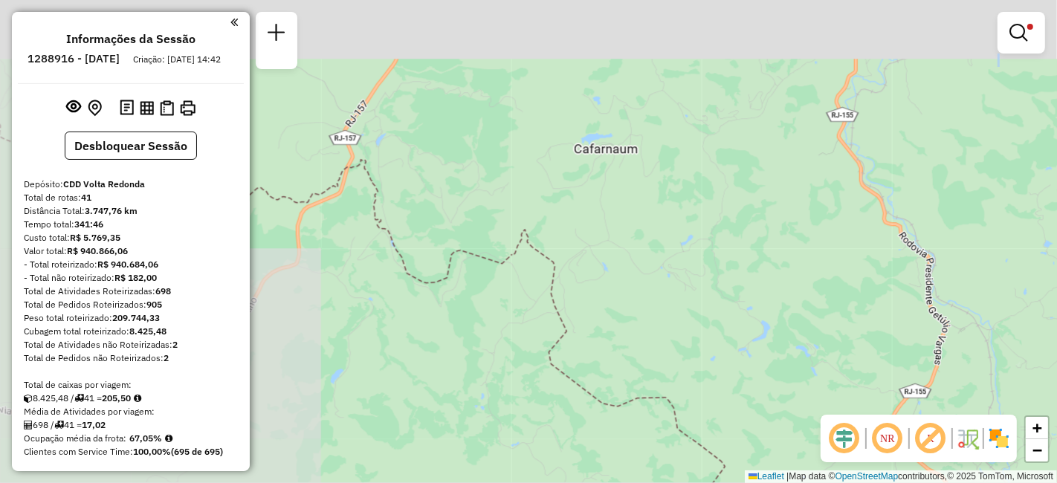
drag, startPoint x: 444, startPoint y: 236, endPoint x: 556, endPoint y: 395, distance: 194.2
click at [544, 409] on div "Limpar filtros Janela de atendimento Grade de atendimento Capacidade Transporta…" at bounding box center [528, 241] width 1057 height 483
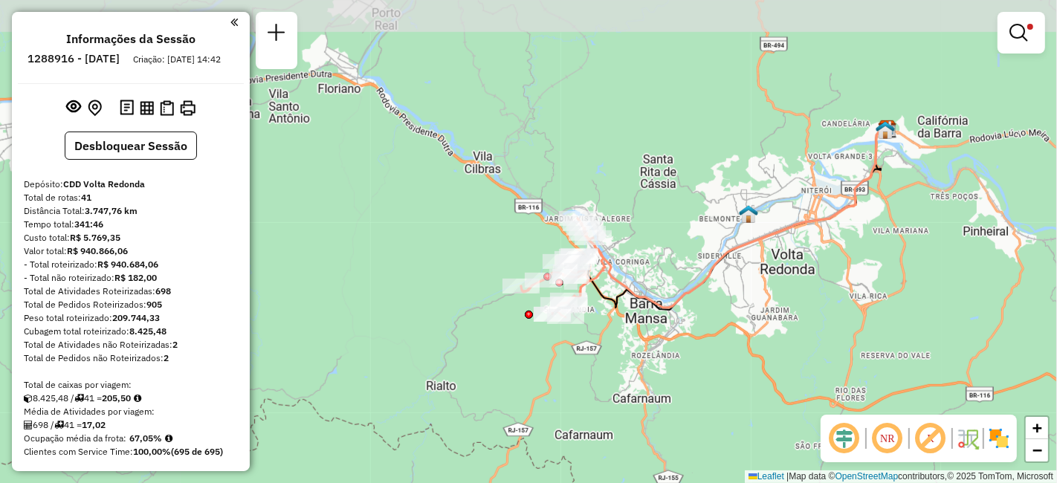
drag, startPoint x: 620, startPoint y: 314, endPoint x: 600, endPoint y: 432, distance: 119.1
click at [600, 432] on div "Limpar filtros Janela de atendimento Grade de atendimento Capacidade Transporta…" at bounding box center [528, 241] width 1057 height 483
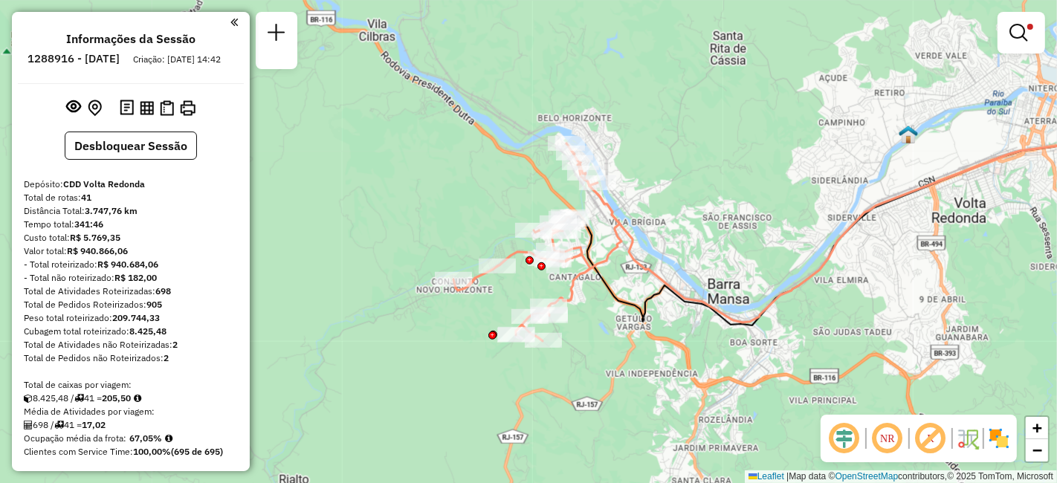
drag, startPoint x: 603, startPoint y: 316, endPoint x: 611, endPoint y: 381, distance: 65.9
click at [611, 381] on div "Limpar filtros Janela de atendimento Grade de atendimento Capacidade Transporta…" at bounding box center [528, 241] width 1057 height 483
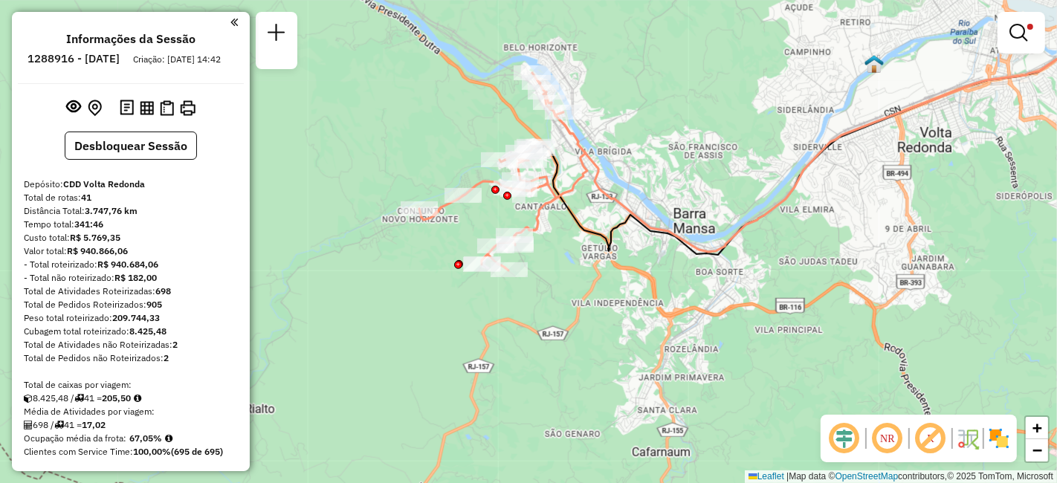
drag, startPoint x: 643, startPoint y: 364, endPoint x: 608, endPoint y: 292, distance: 79.8
click at [608, 292] on div "Limpar filtros Janela de atendimento Grade de atendimento Capacidade Transporta…" at bounding box center [528, 241] width 1057 height 483
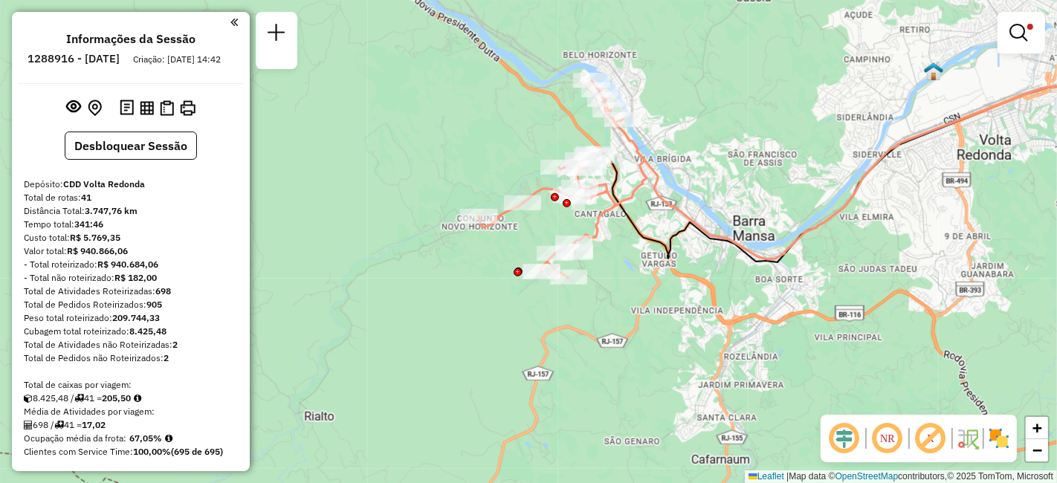
drag, startPoint x: 594, startPoint y: 327, endPoint x: 654, endPoint y: 336, distance: 60.8
click at [654, 336] on div "Limpar filtros Janela de atendimento Grade de atendimento Capacidade Transporta…" at bounding box center [528, 241] width 1057 height 483
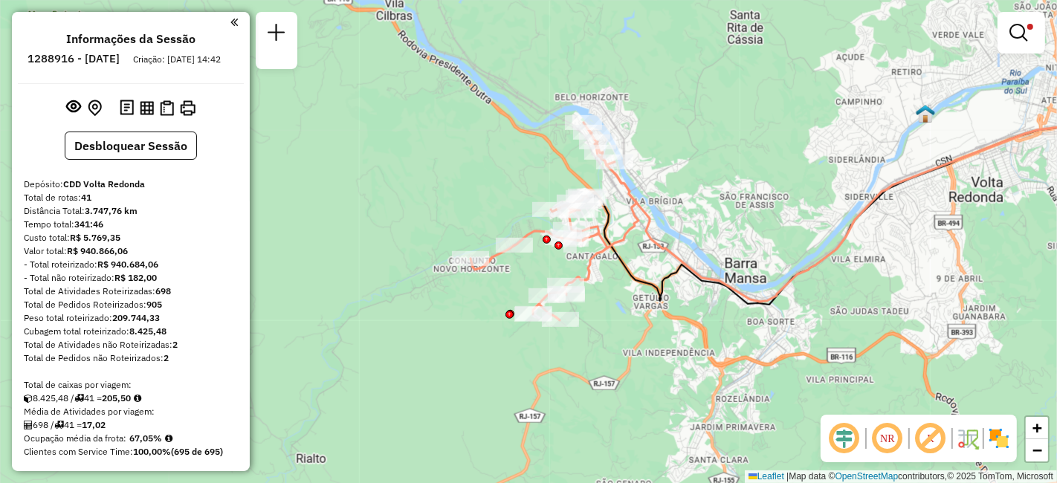
drag, startPoint x: 622, startPoint y: 281, endPoint x: 609, endPoint y: 327, distance: 47.8
click at [611, 325] on div "Limpar filtros Janela de atendimento Grade de atendimento Capacidade Transporta…" at bounding box center [528, 241] width 1057 height 483
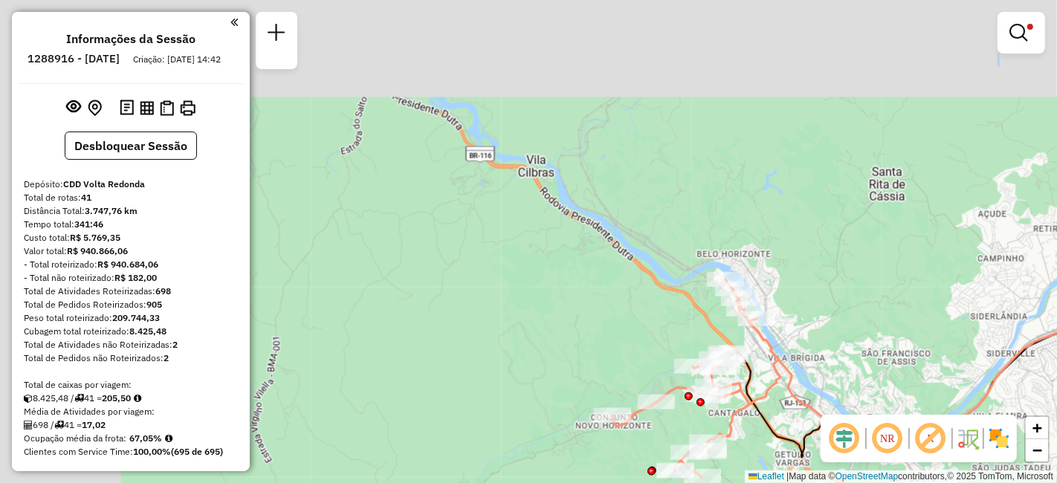
drag, startPoint x: 443, startPoint y: 98, endPoint x: 588, endPoint y: 253, distance: 212.4
click at [588, 253] on div "Limpar filtros Janela de atendimento Grade de atendimento Capacidade Transporta…" at bounding box center [528, 241] width 1057 height 483
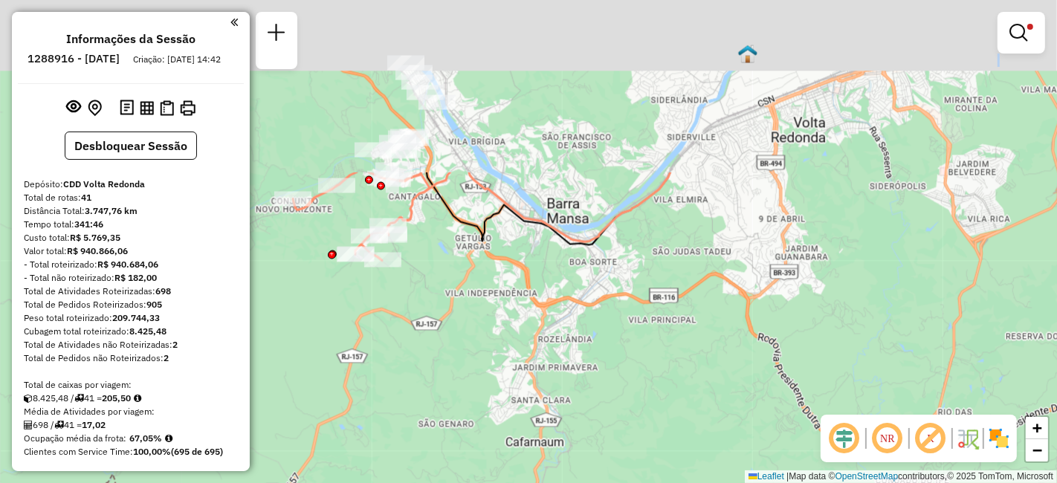
drag, startPoint x: 556, startPoint y: 348, endPoint x: 542, endPoint y: 383, distance: 37.7
click at [556, 406] on div "Limpar filtros Janela de atendimento Grade de atendimento Capacidade Transporta…" at bounding box center [528, 241] width 1057 height 483
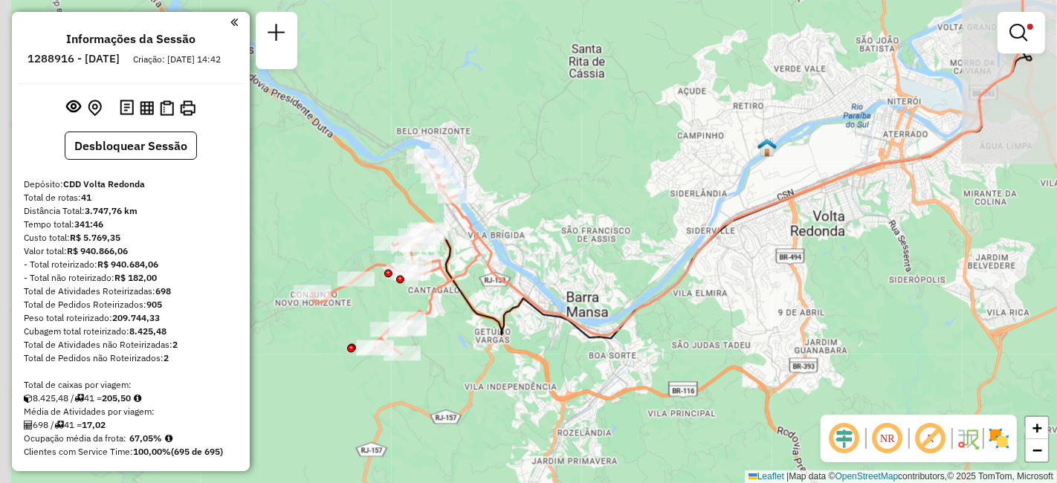
drag, startPoint x: 499, startPoint y: 296, endPoint x: 469, endPoint y: 241, distance: 63.2
click at [499, 297] on div "Limpar filtros Janela de atendimento Grade de atendimento Capacidade Transporta…" at bounding box center [528, 241] width 1057 height 483
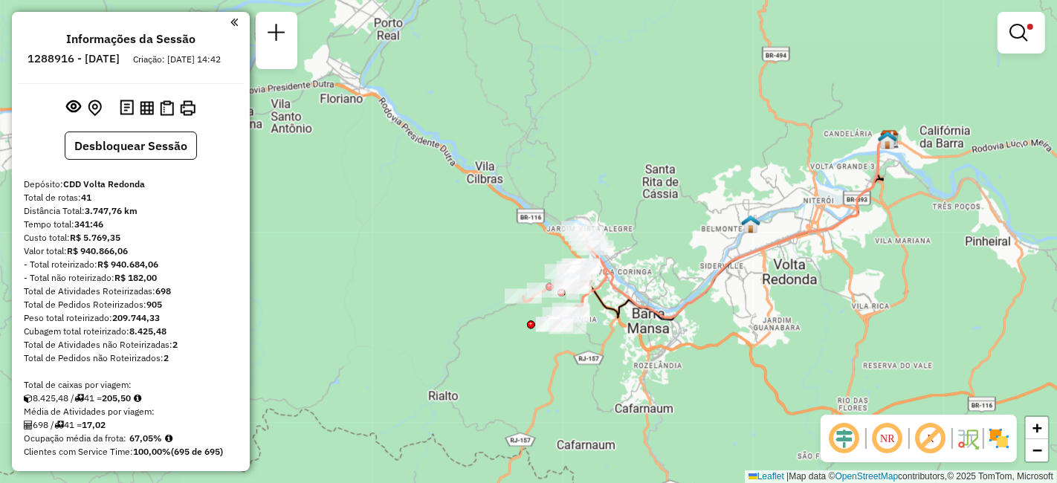
drag, startPoint x: 539, startPoint y: 292, endPoint x: 663, endPoint y: 315, distance: 126.2
click at [663, 315] on icon at bounding box center [737, 229] width 304 height 178
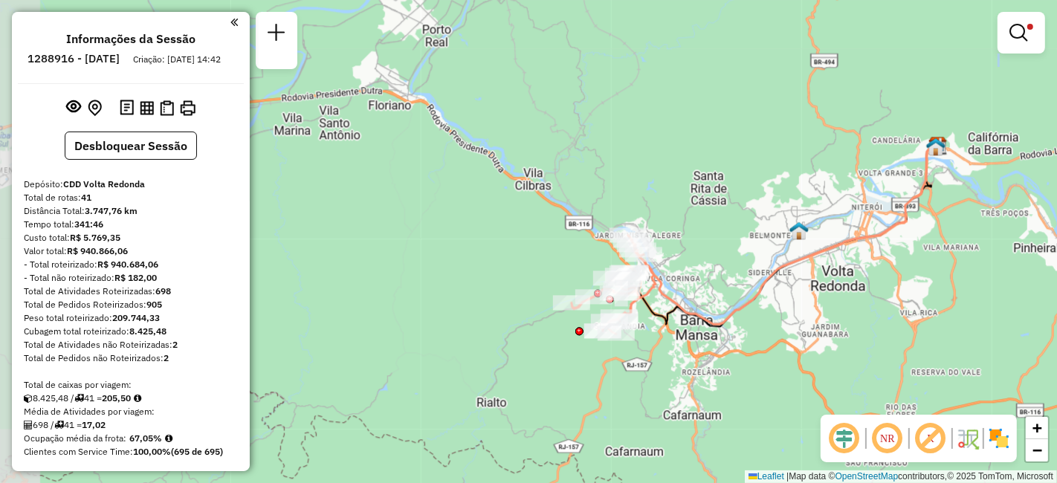
drag, startPoint x: 672, startPoint y: 324, endPoint x: 722, endPoint y: 331, distance: 51.0
click at [722, 324] on icon at bounding box center [786, 235] width 304 height 178
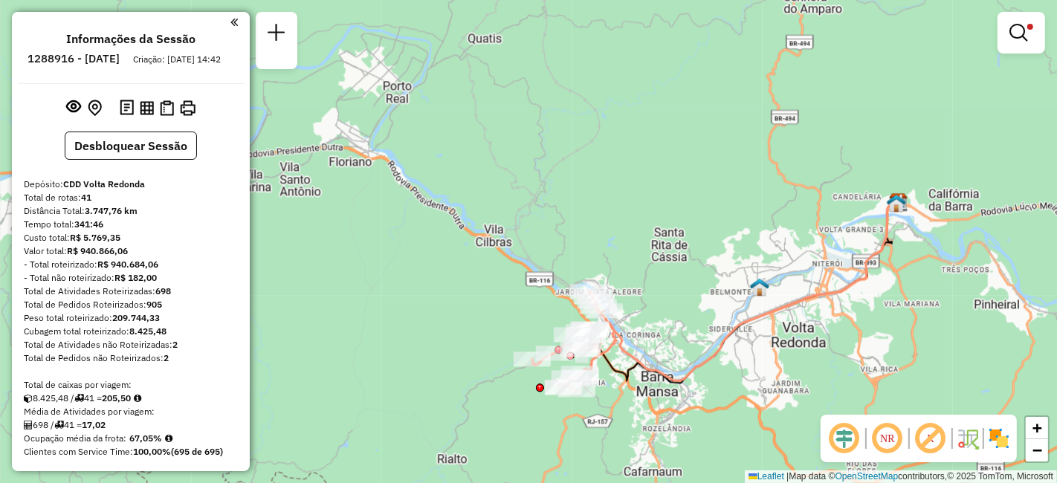
drag, startPoint x: 502, startPoint y: 215, endPoint x: 458, endPoint y: 264, distance: 65.8
click at [458, 264] on div "Limpar filtros Janela de atendimento Grade de atendimento Capacidade Transporta…" at bounding box center [528, 241] width 1057 height 483
click at [1004, 441] on img at bounding box center [999, 438] width 24 height 24
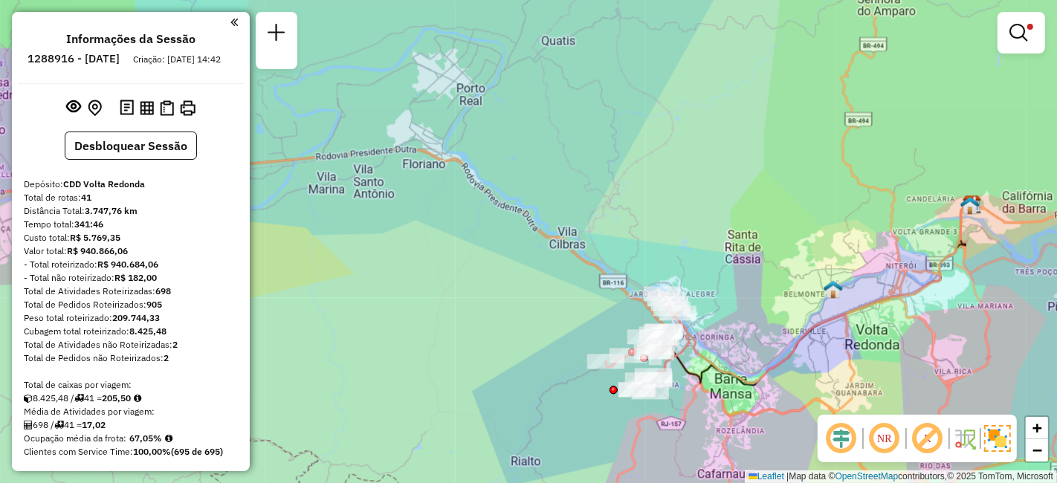
drag, startPoint x: 793, startPoint y: 363, endPoint x: 866, endPoint y: 365, distance: 72.8
click at [866, 365] on div "Limpar filtros Janela de atendimento Grade de atendimento Capacidade Transporta…" at bounding box center [528, 241] width 1057 height 483
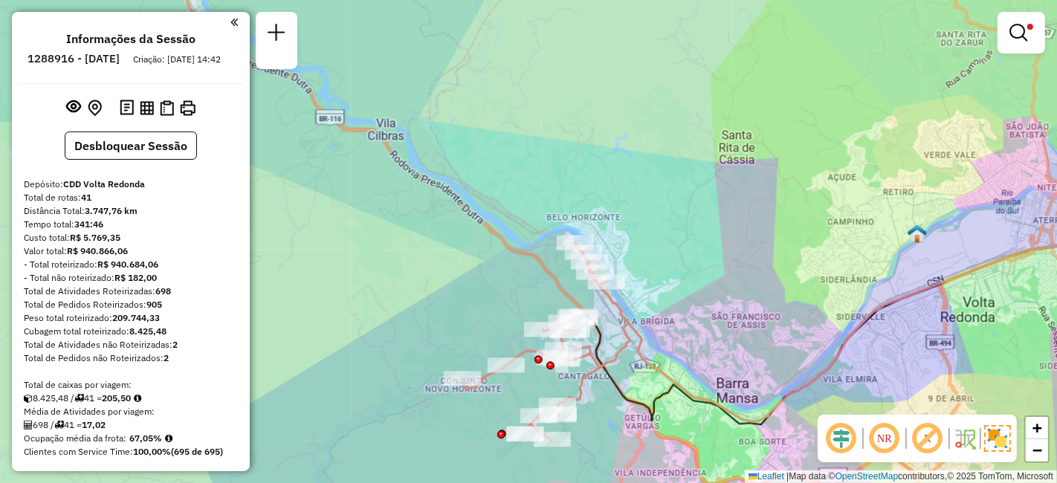
click at [930, 441] on em at bounding box center [927, 439] width 36 height 36
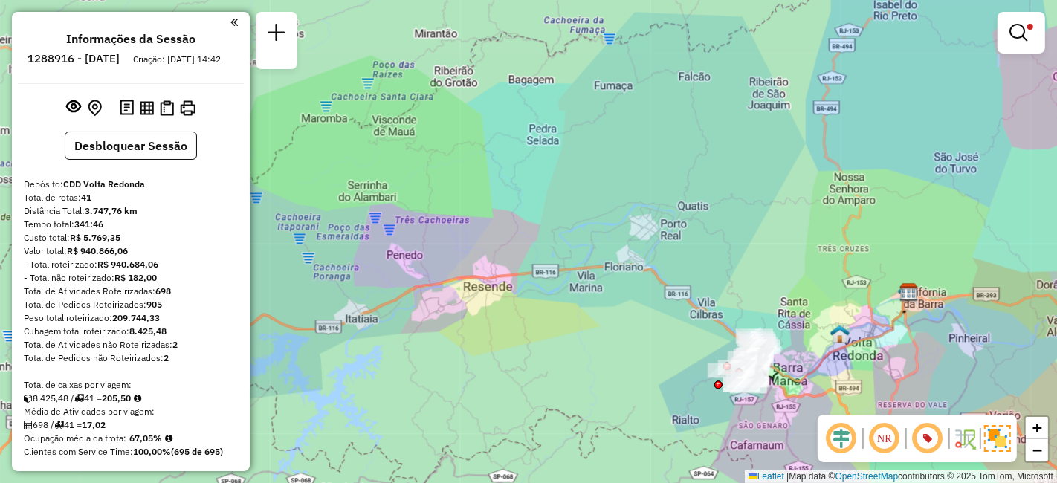
drag, startPoint x: 743, startPoint y: 366, endPoint x: 788, endPoint y: 366, distance: 44.6
click at [791, 366] on div "Limpar filtros Janela de atendimento Grade de atendimento Capacidade Transporta…" at bounding box center [528, 241] width 1057 height 483
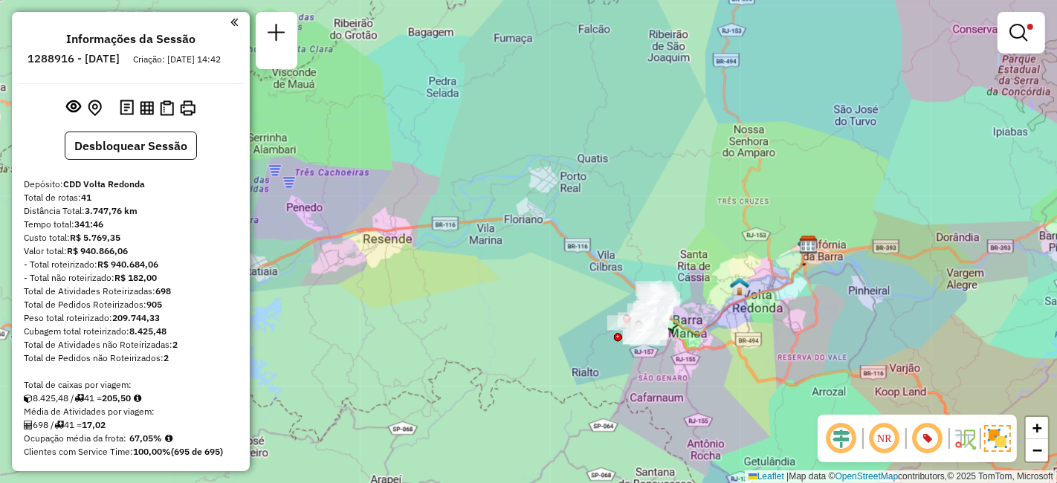
drag, startPoint x: 701, startPoint y: 295, endPoint x: 591, endPoint y: 232, distance: 126.2
click at [596, 236] on div "Limpar filtros Janela de atendimento Grade de atendimento Capacidade Transporta…" at bounding box center [528, 241] width 1057 height 483
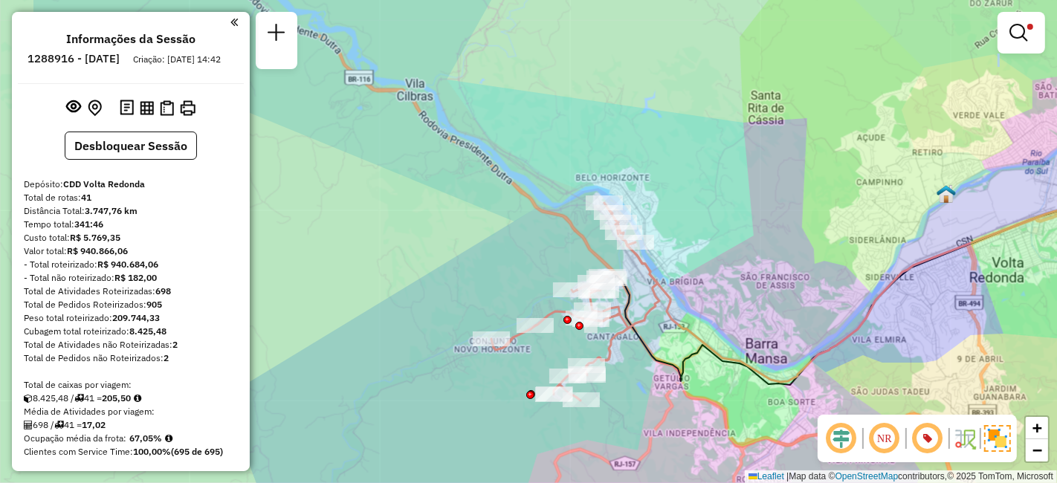
drag, startPoint x: 573, startPoint y: 296, endPoint x: 703, endPoint y: 273, distance: 132.0
click at [703, 273] on div "Limpar filtros Janela de atendimento Grade de atendimento Capacidade Transporta…" at bounding box center [528, 241] width 1057 height 483
